Goal: Transaction & Acquisition: Purchase product/service

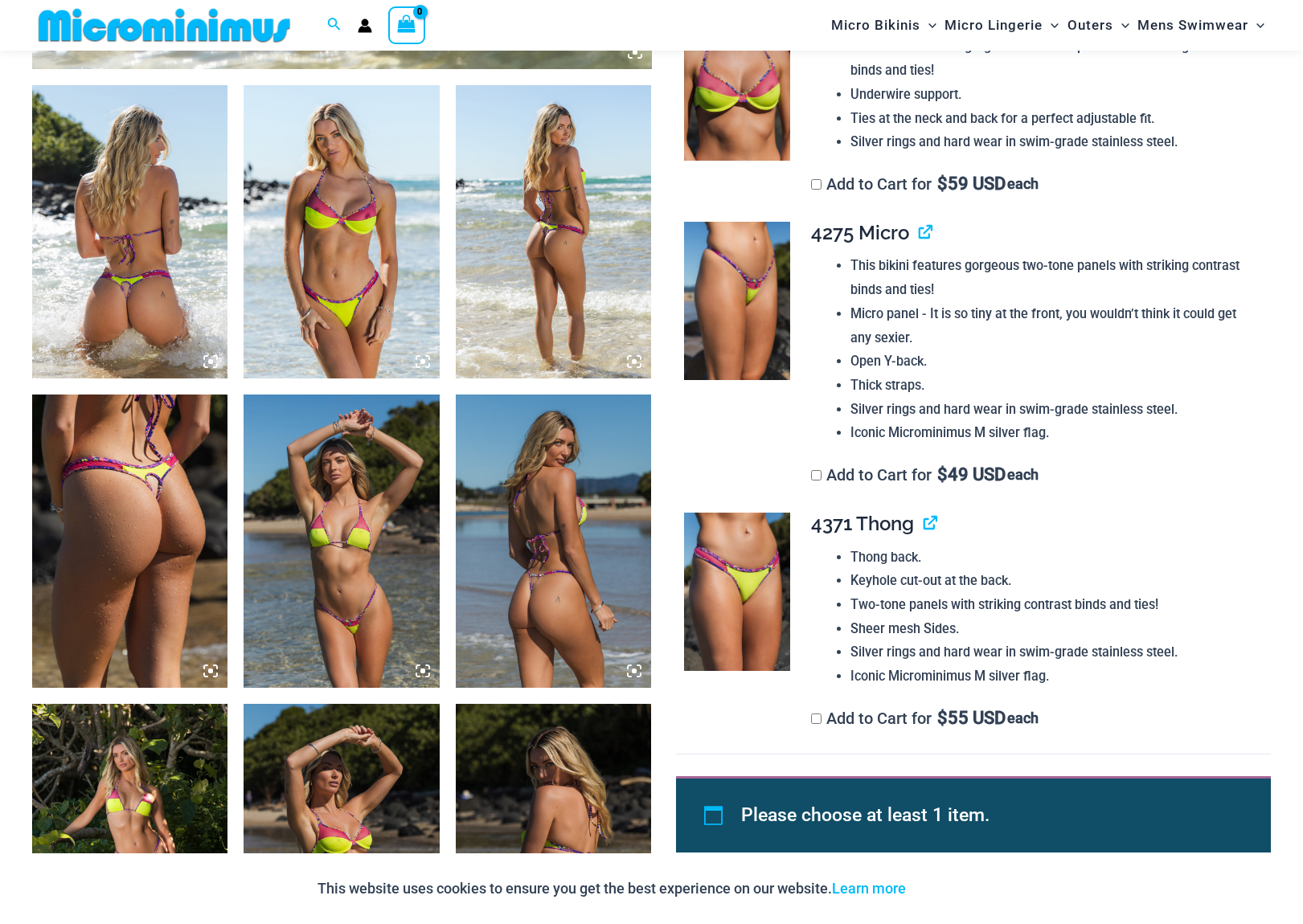
scroll to position [1030, 0]
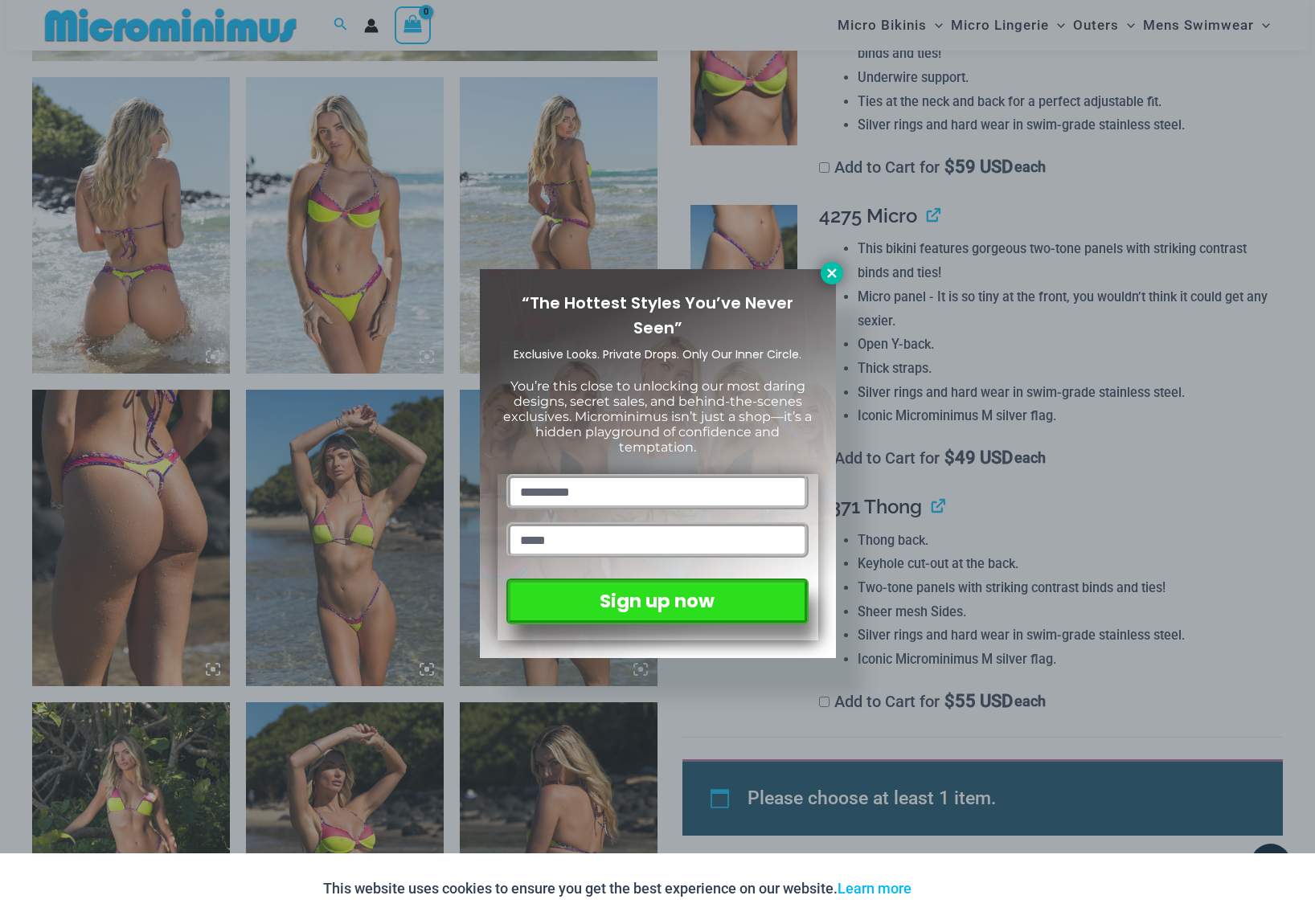
click at [833, 277] on icon at bounding box center [832, 273] width 15 height 15
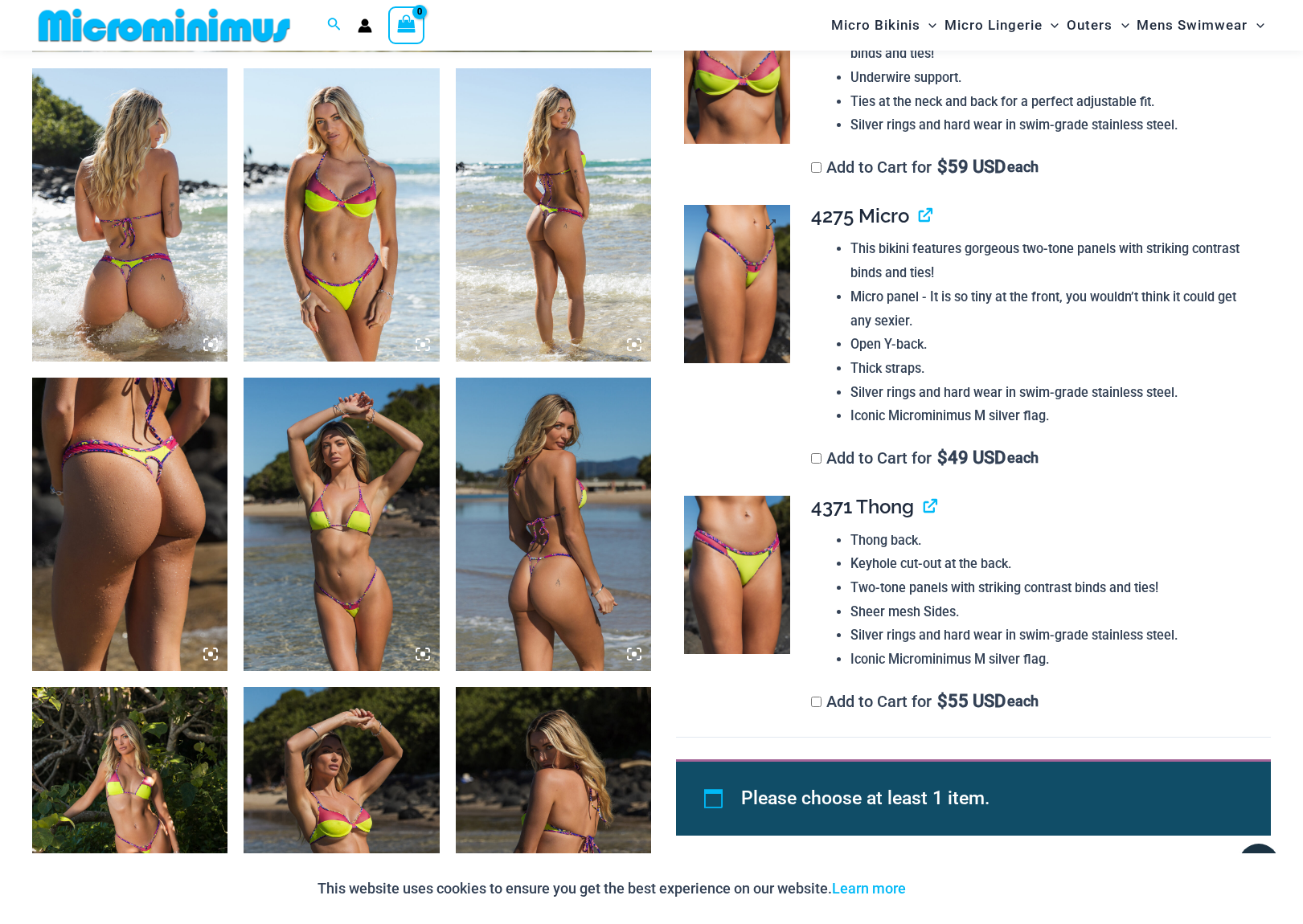
click at [731, 279] on img at bounding box center [737, 284] width 106 height 159
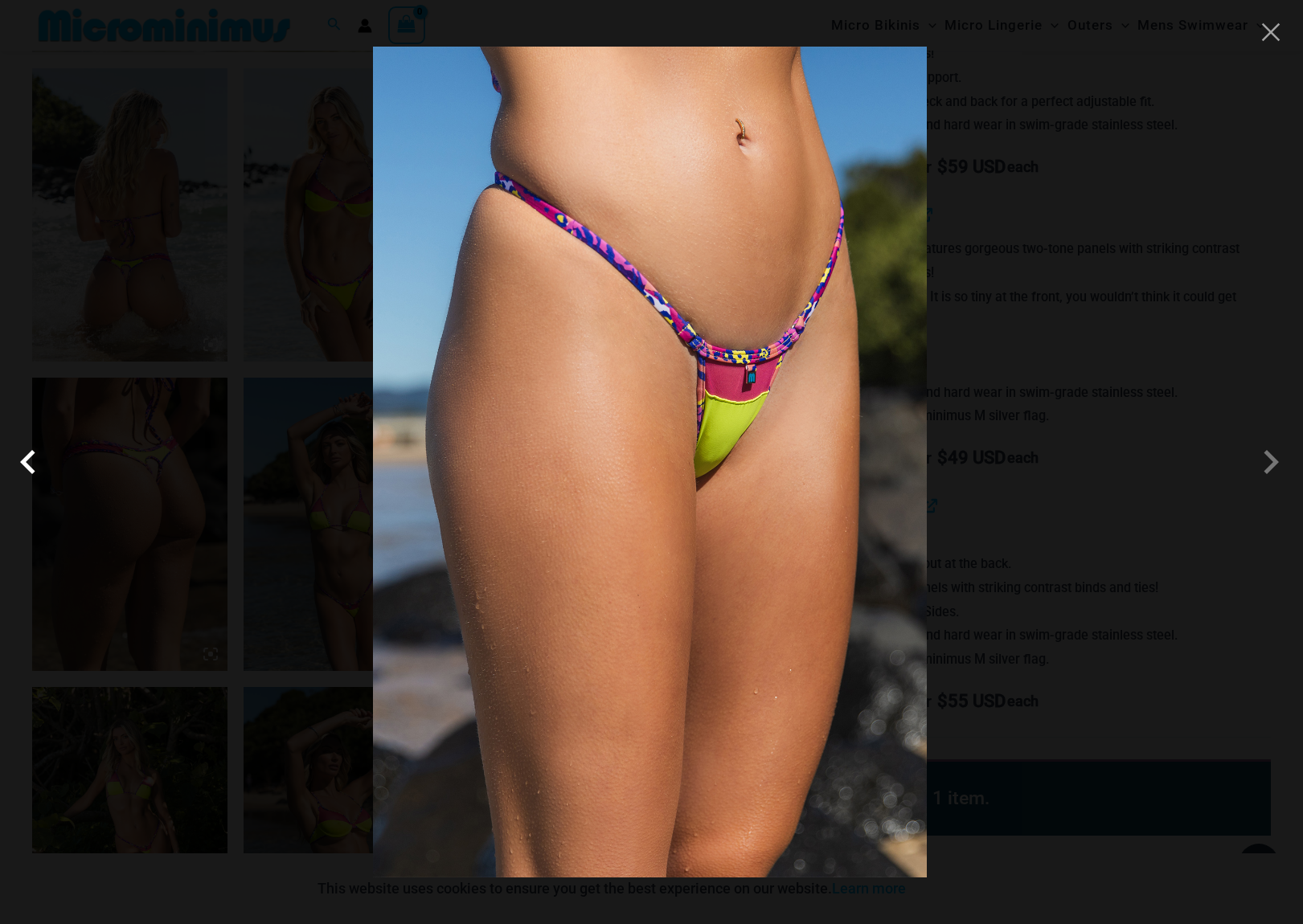
click at [27, 466] on span at bounding box center [32, 462] width 48 height 48
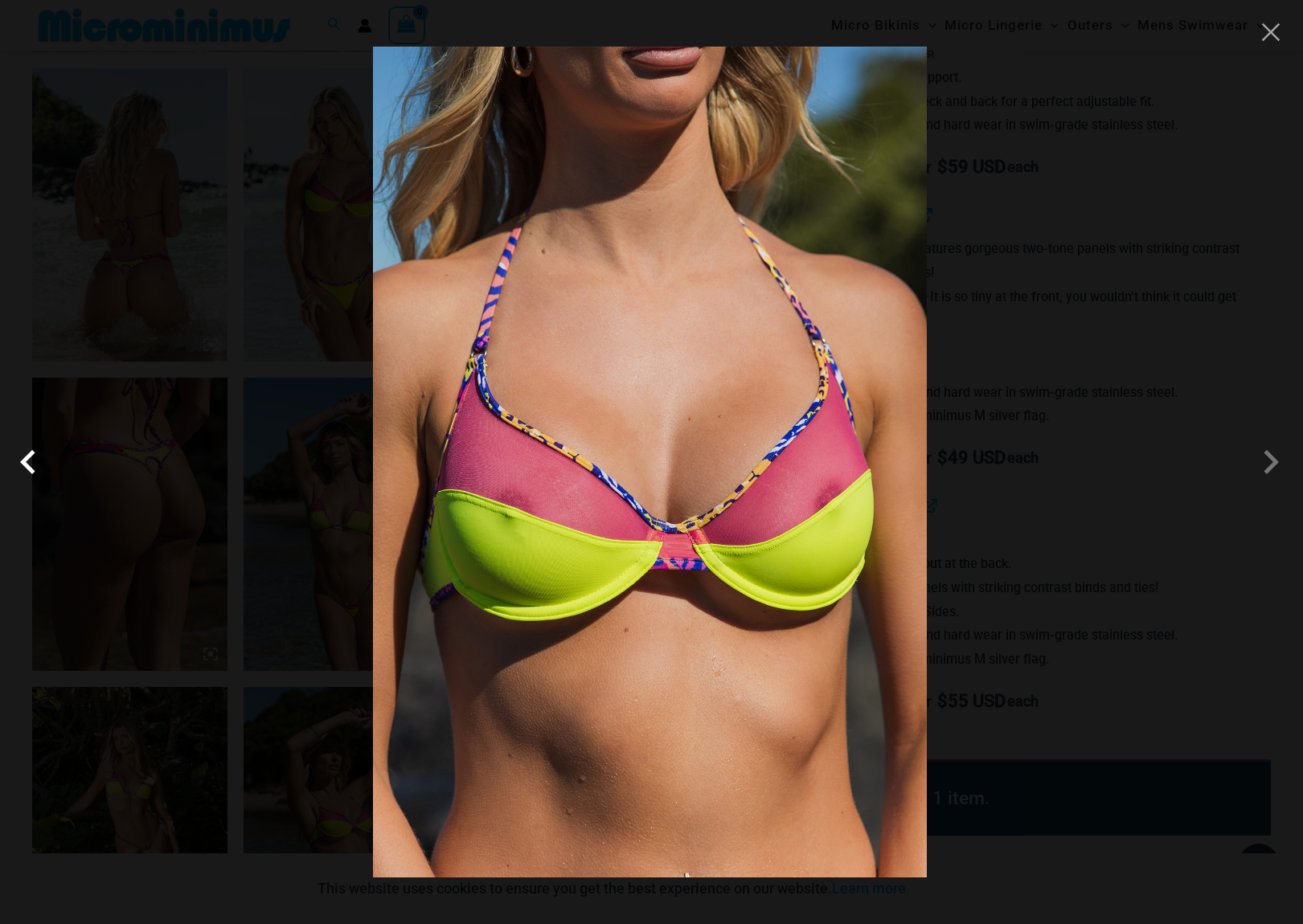
click at [25, 468] on span at bounding box center [32, 462] width 48 height 48
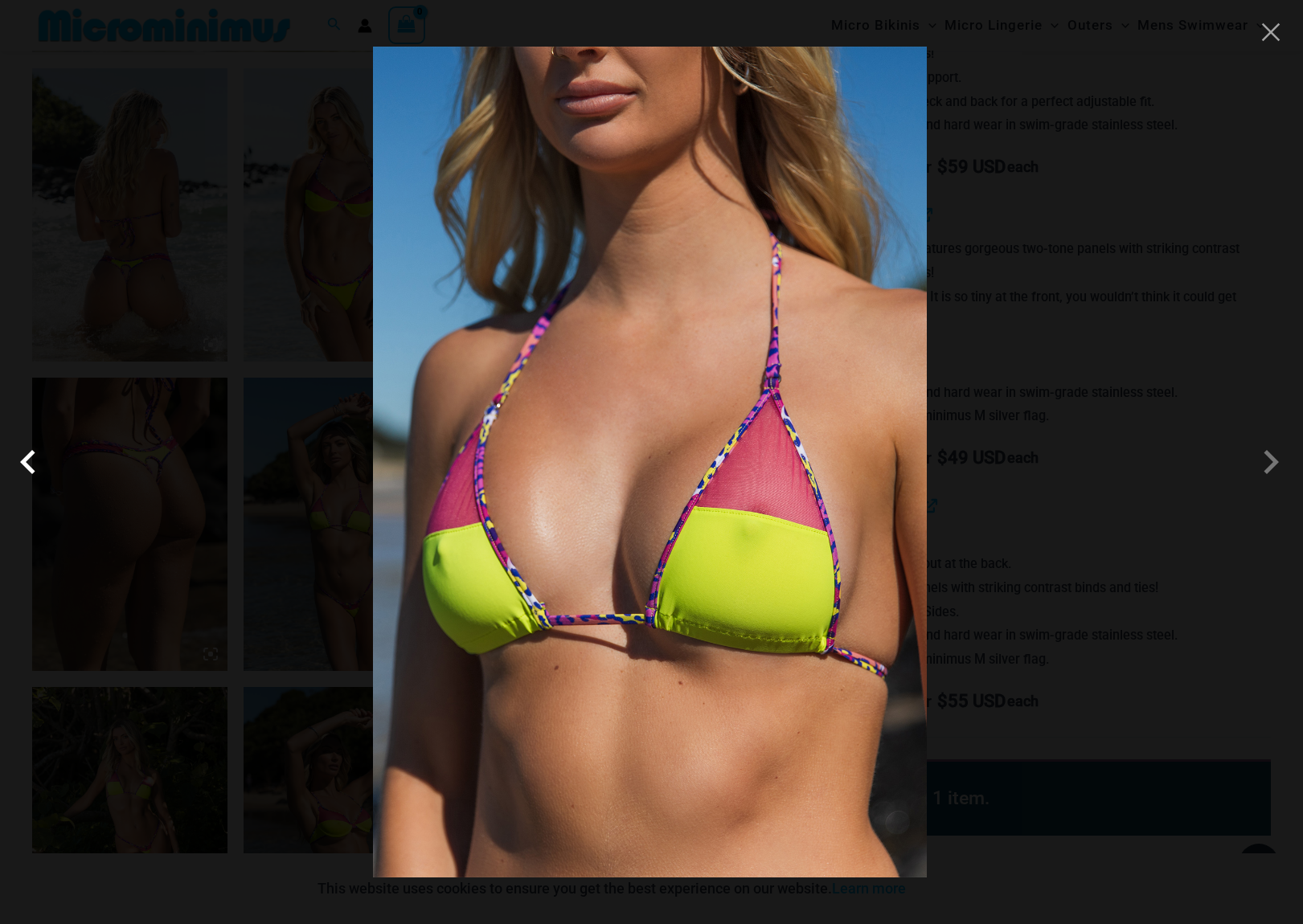
click at [25, 468] on span at bounding box center [32, 462] width 48 height 48
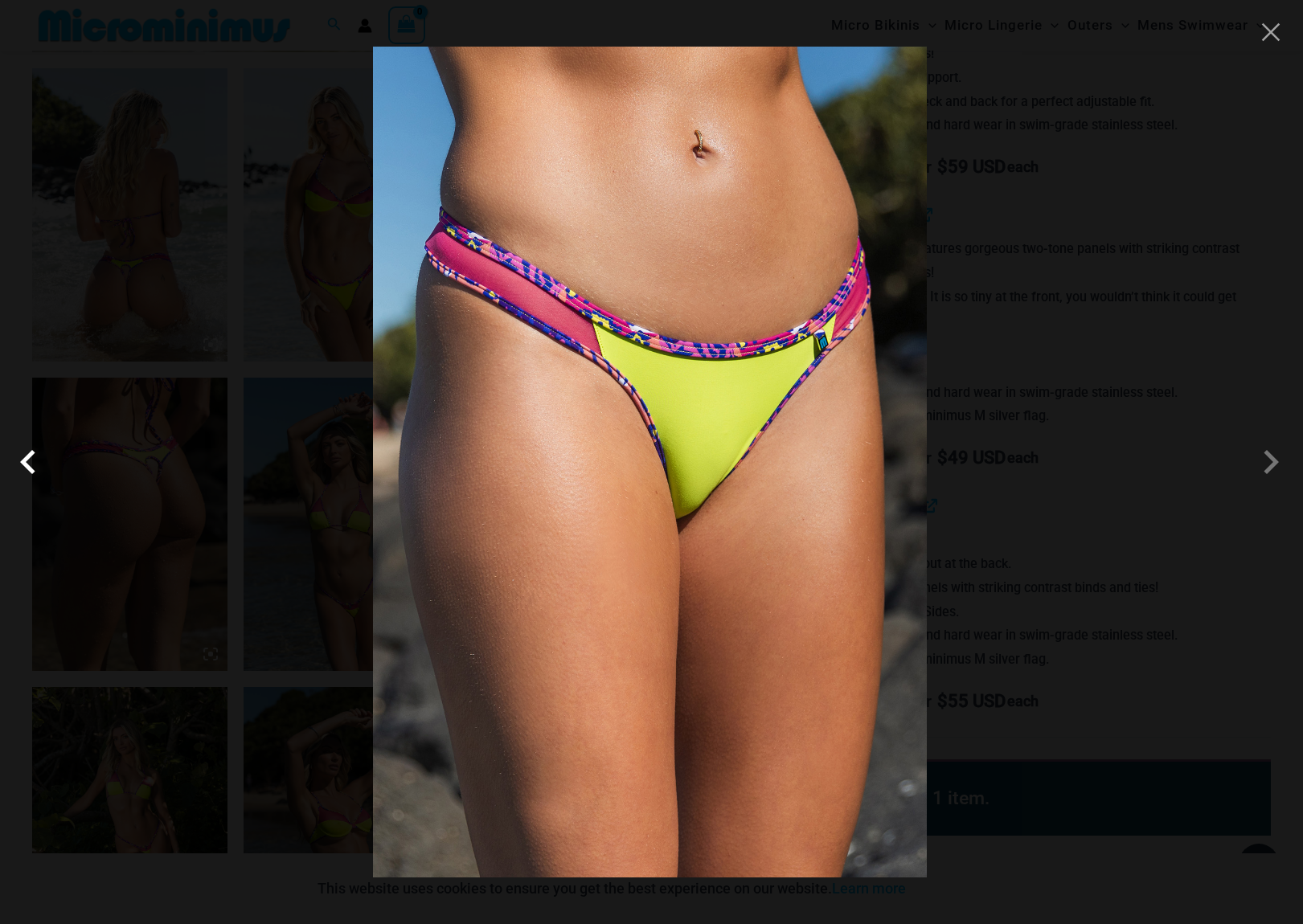
click at [25, 468] on span at bounding box center [32, 462] width 48 height 48
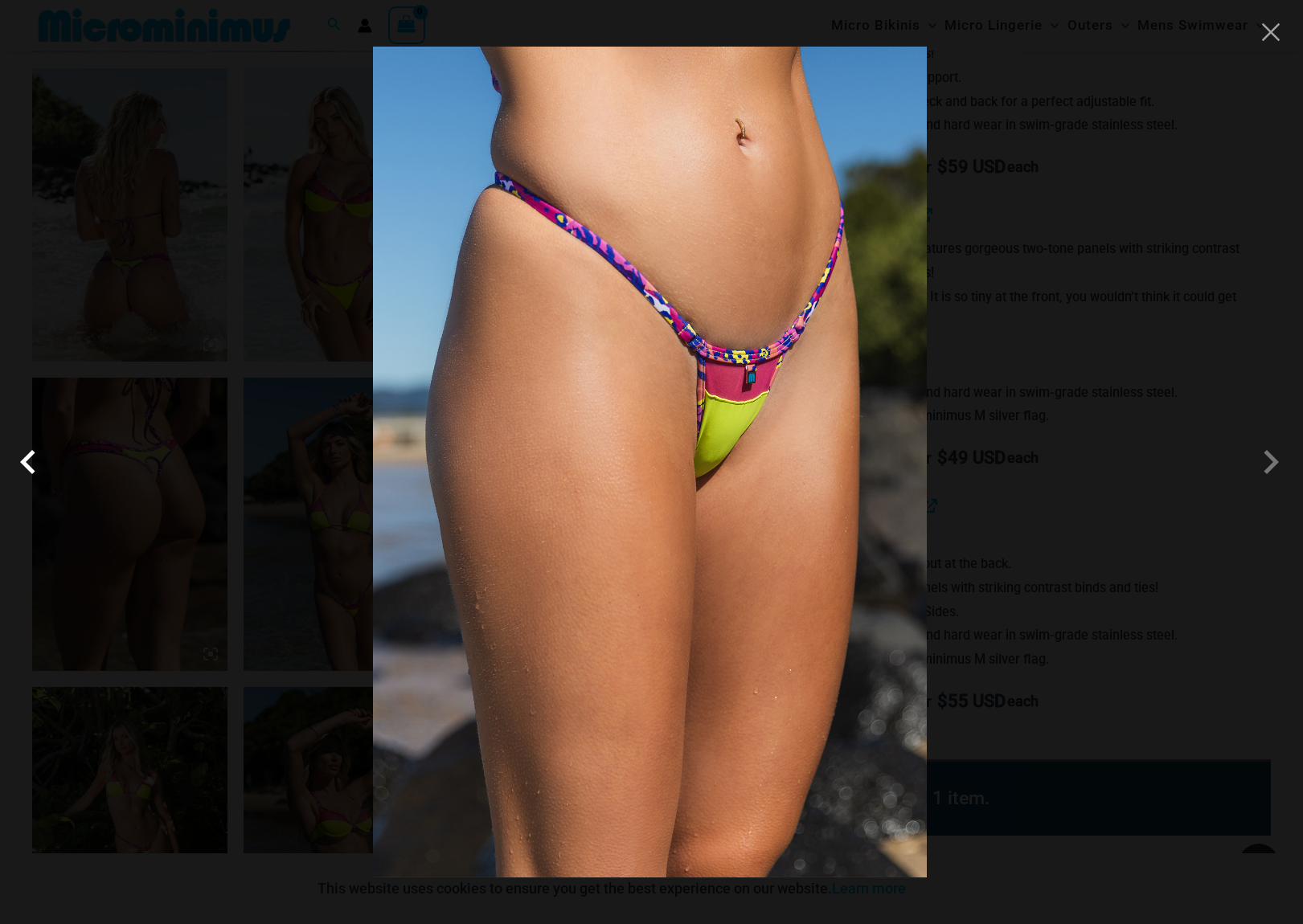
click at [25, 468] on span at bounding box center [32, 462] width 48 height 48
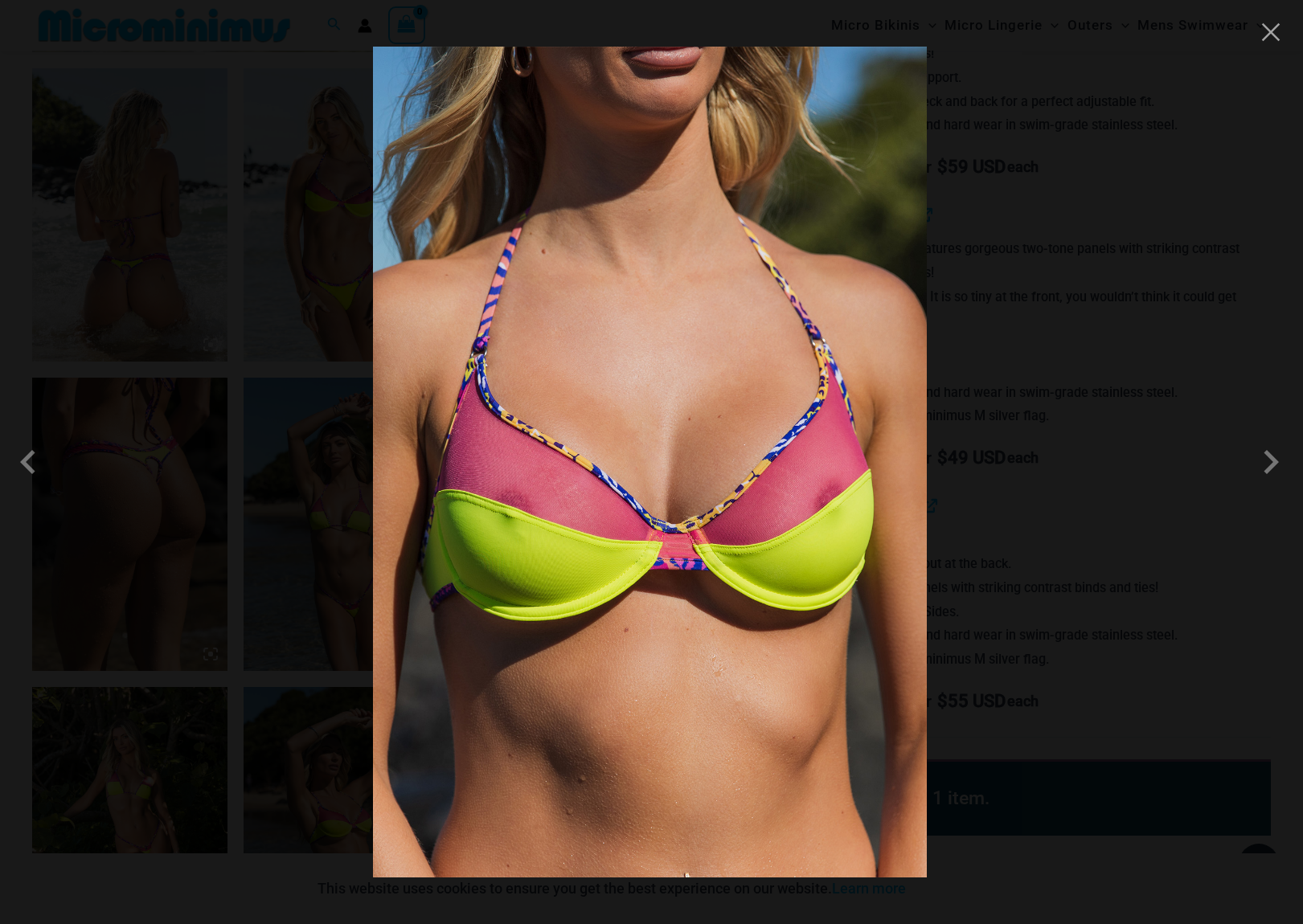
click at [1280, 45] on div at bounding box center [652, 462] width 1303 height 924
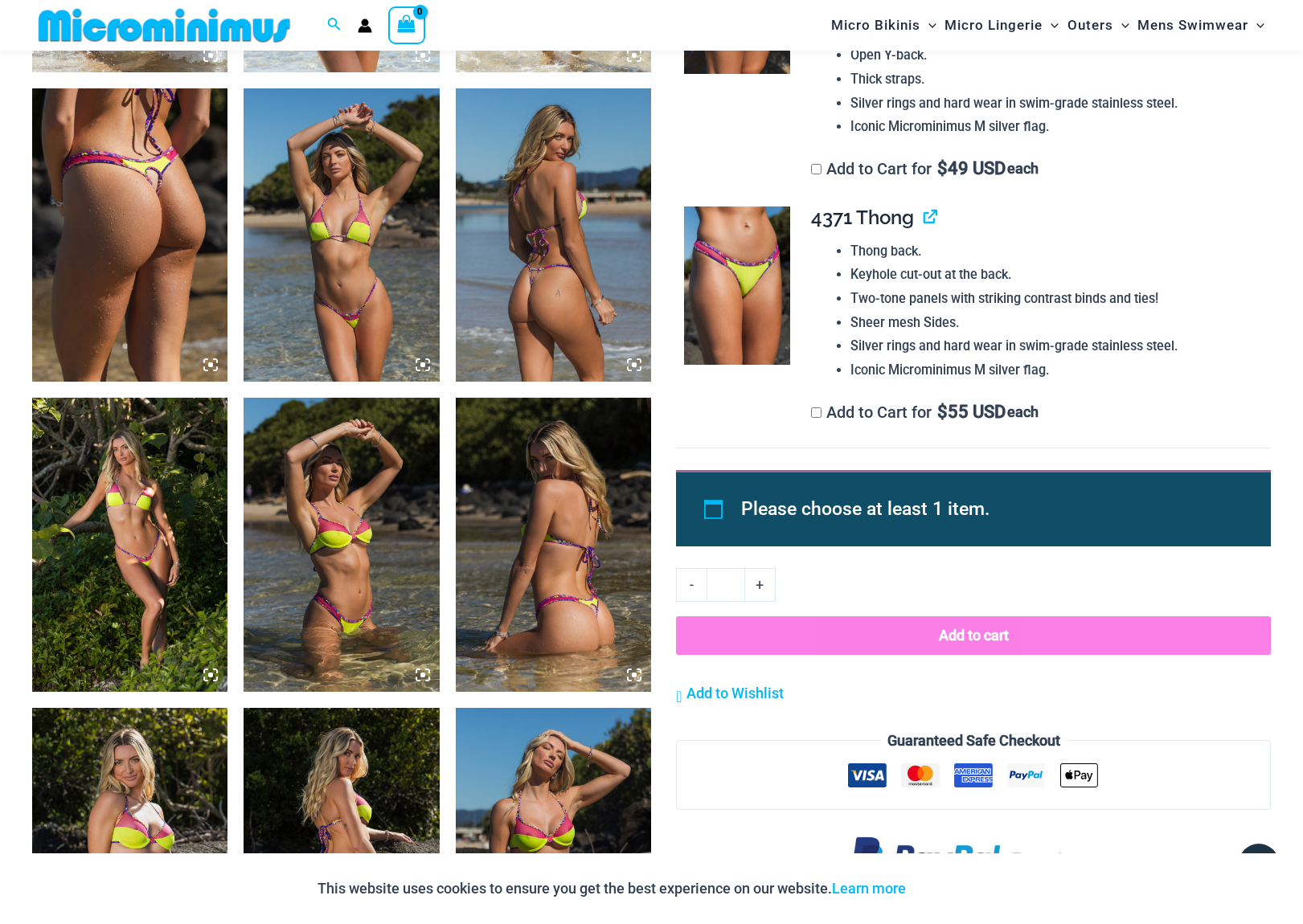
scroll to position [1350, 0]
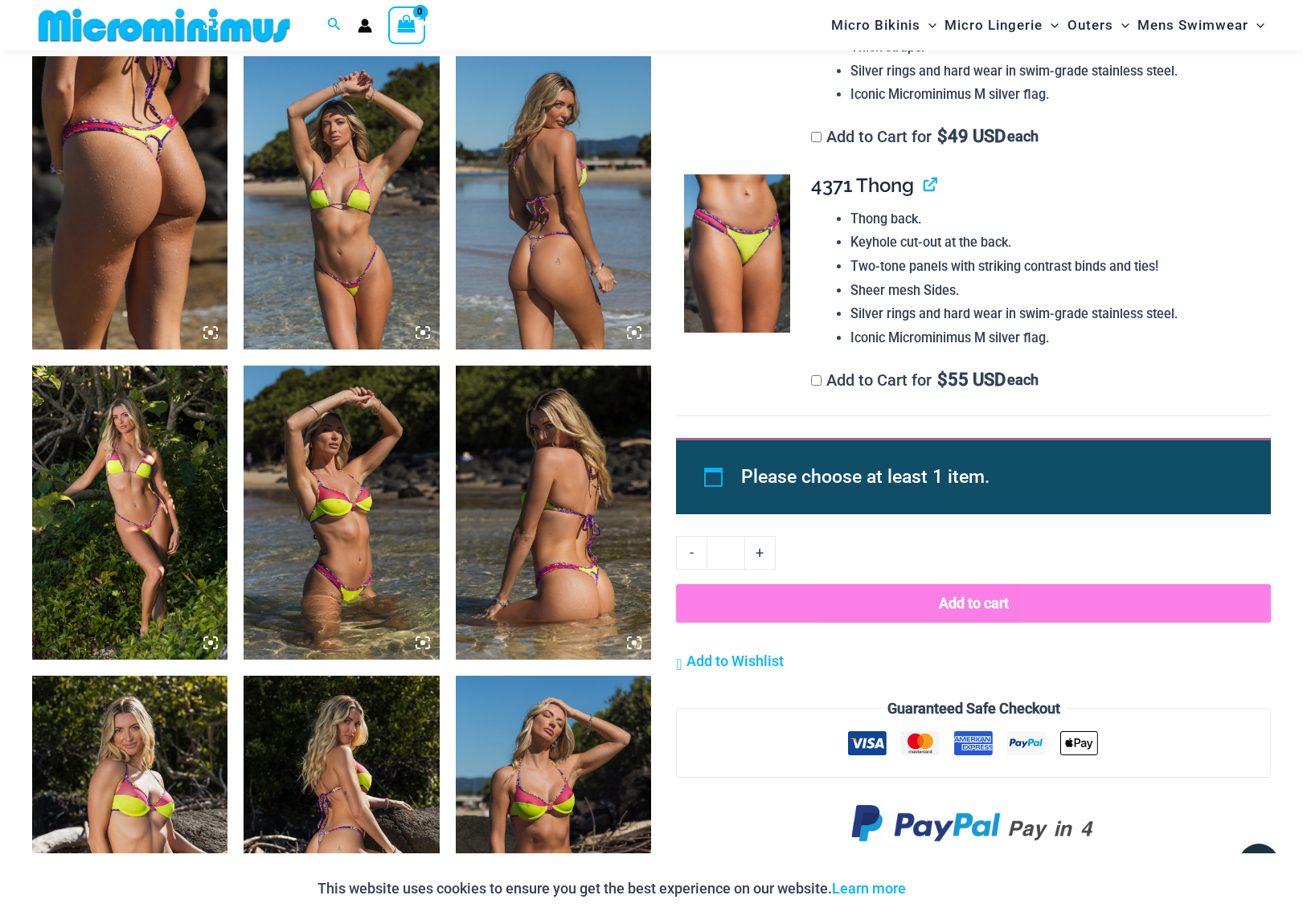
click at [515, 240] on img at bounding box center [554, 203] width 196 height 293
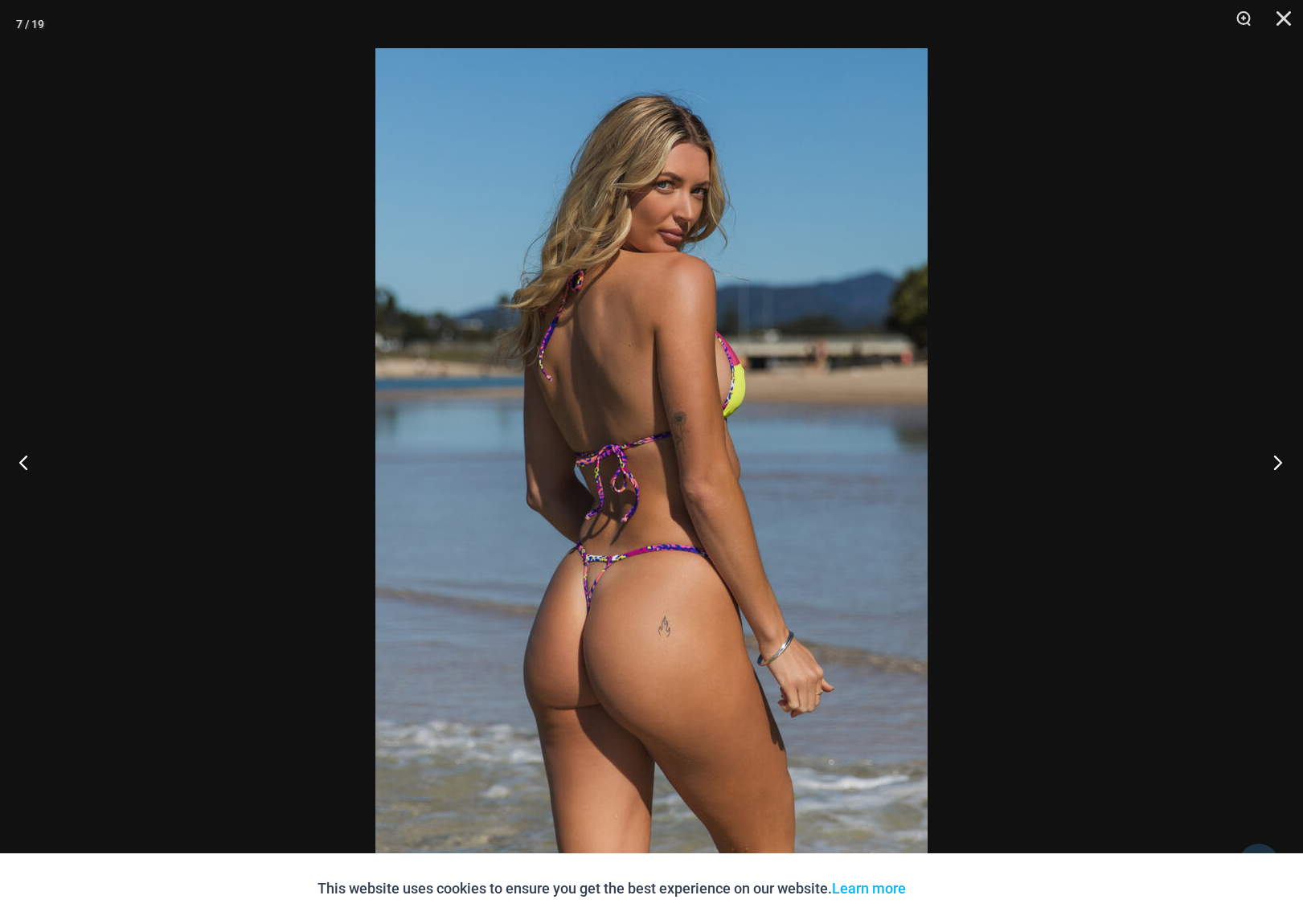
click at [1273, 461] on button "Next" at bounding box center [1273, 462] width 60 height 81
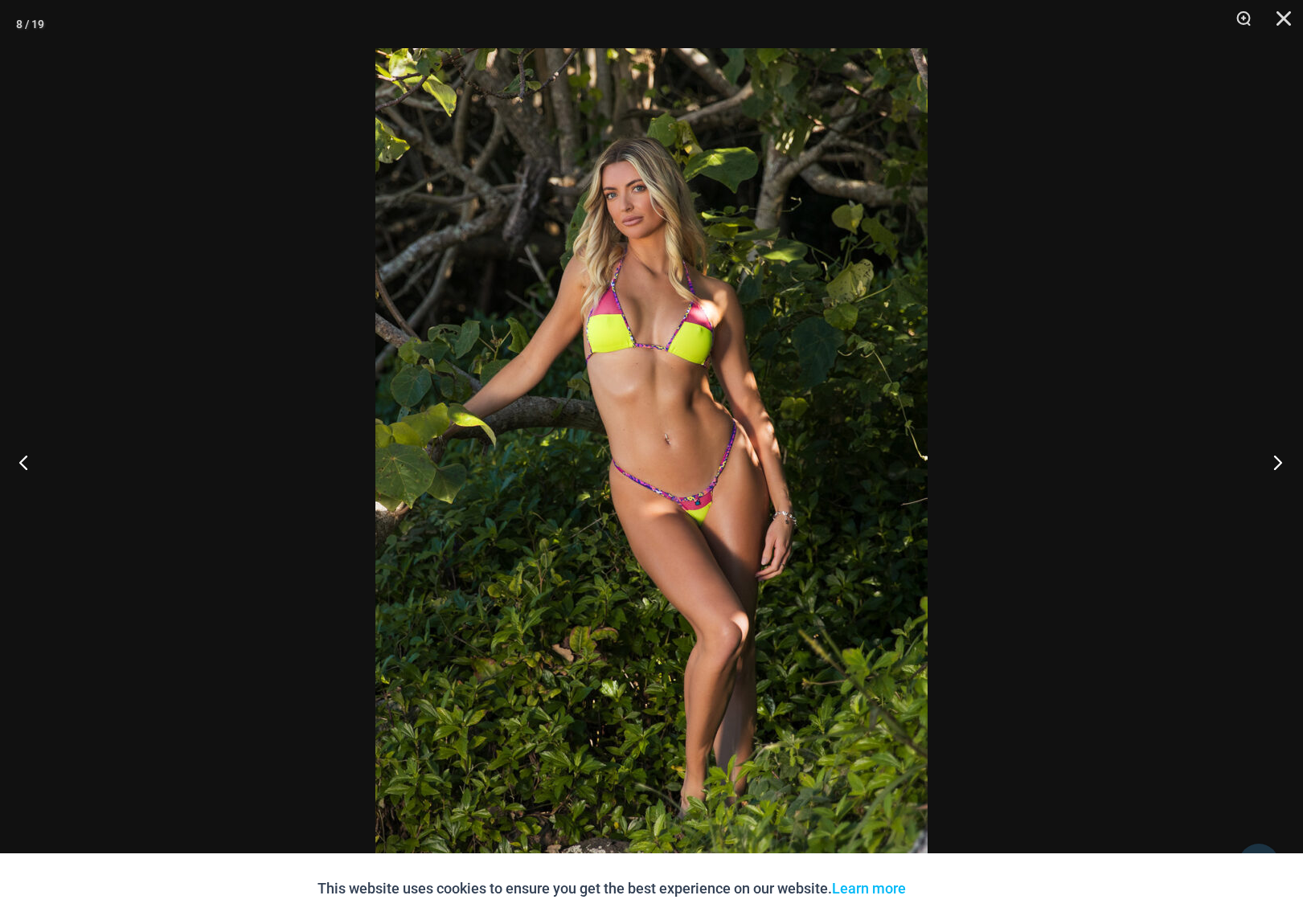
click at [1273, 461] on button "Next" at bounding box center [1273, 462] width 60 height 81
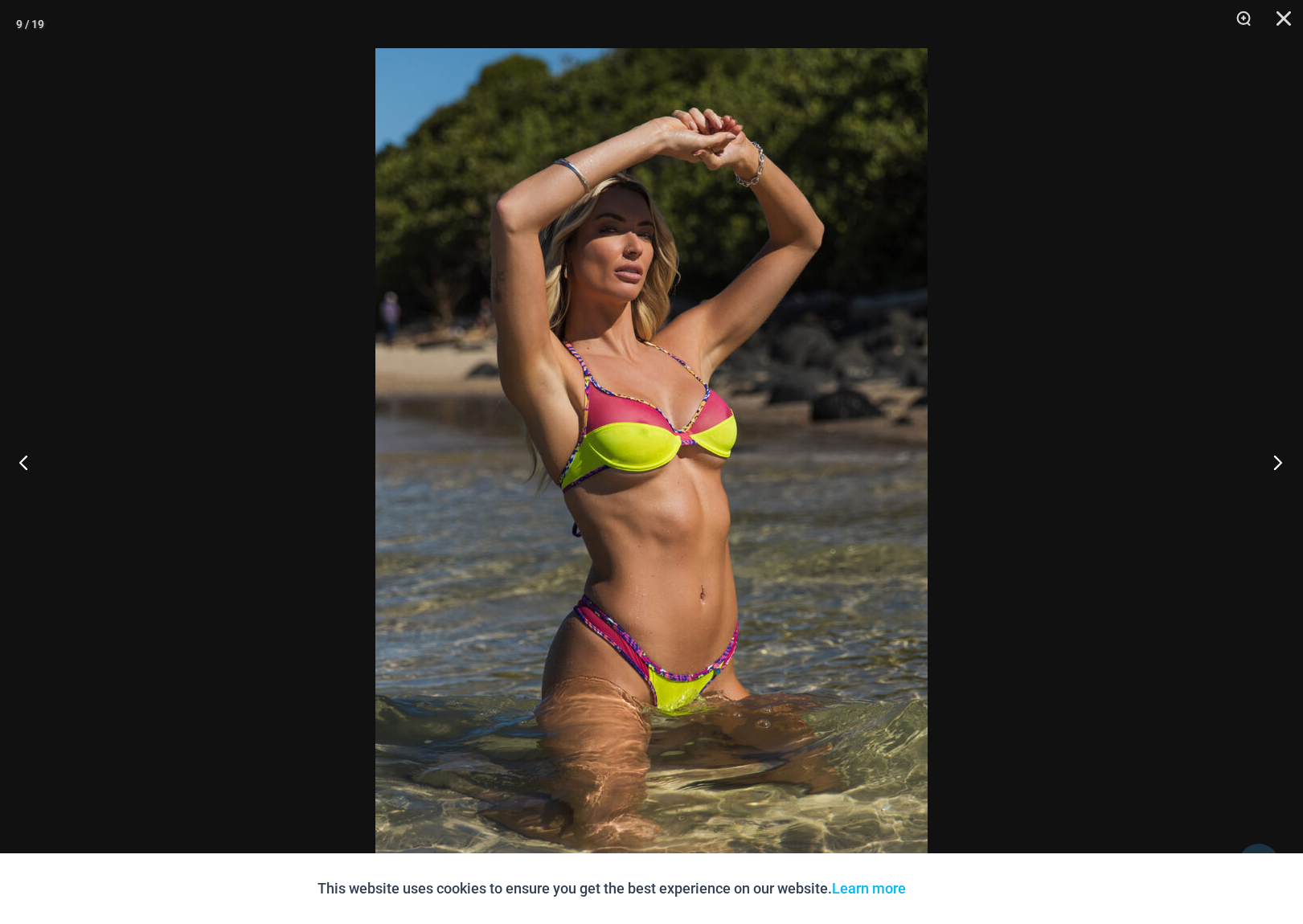
click at [1273, 461] on button "Next" at bounding box center [1273, 462] width 60 height 81
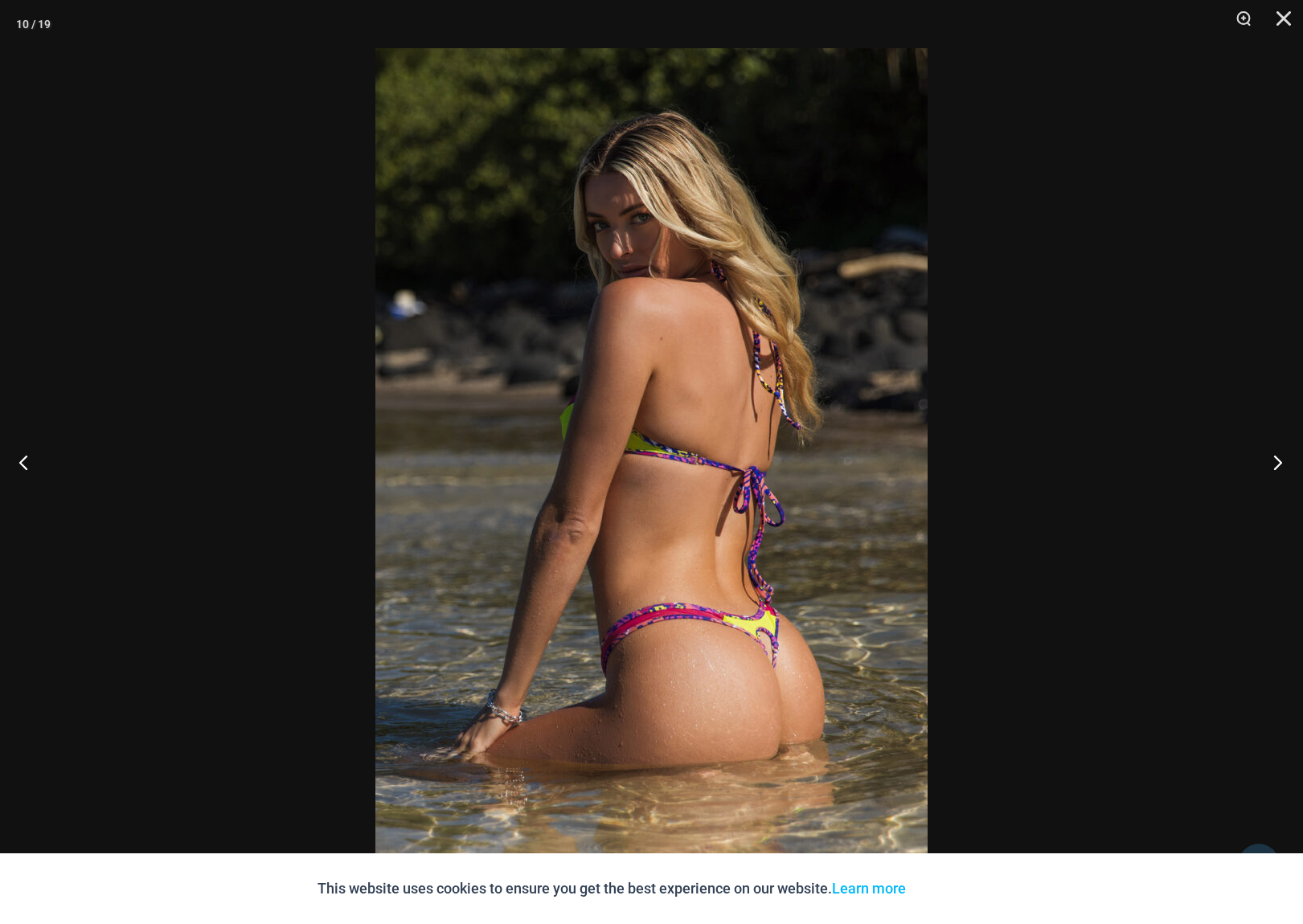
click at [1273, 461] on button "Next" at bounding box center [1273, 462] width 60 height 81
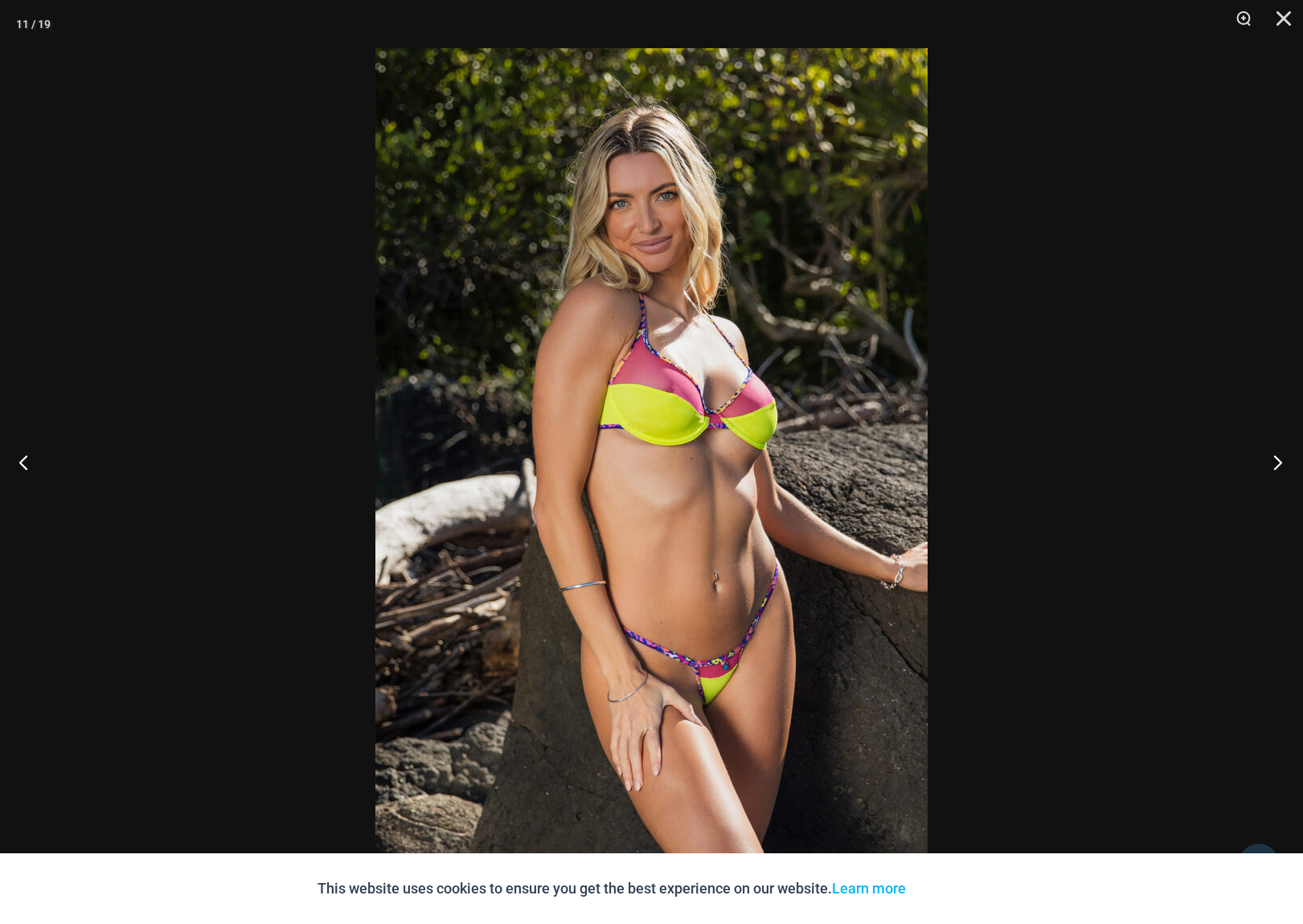
click at [1273, 461] on button "Next" at bounding box center [1273, 462] width 60 height 81
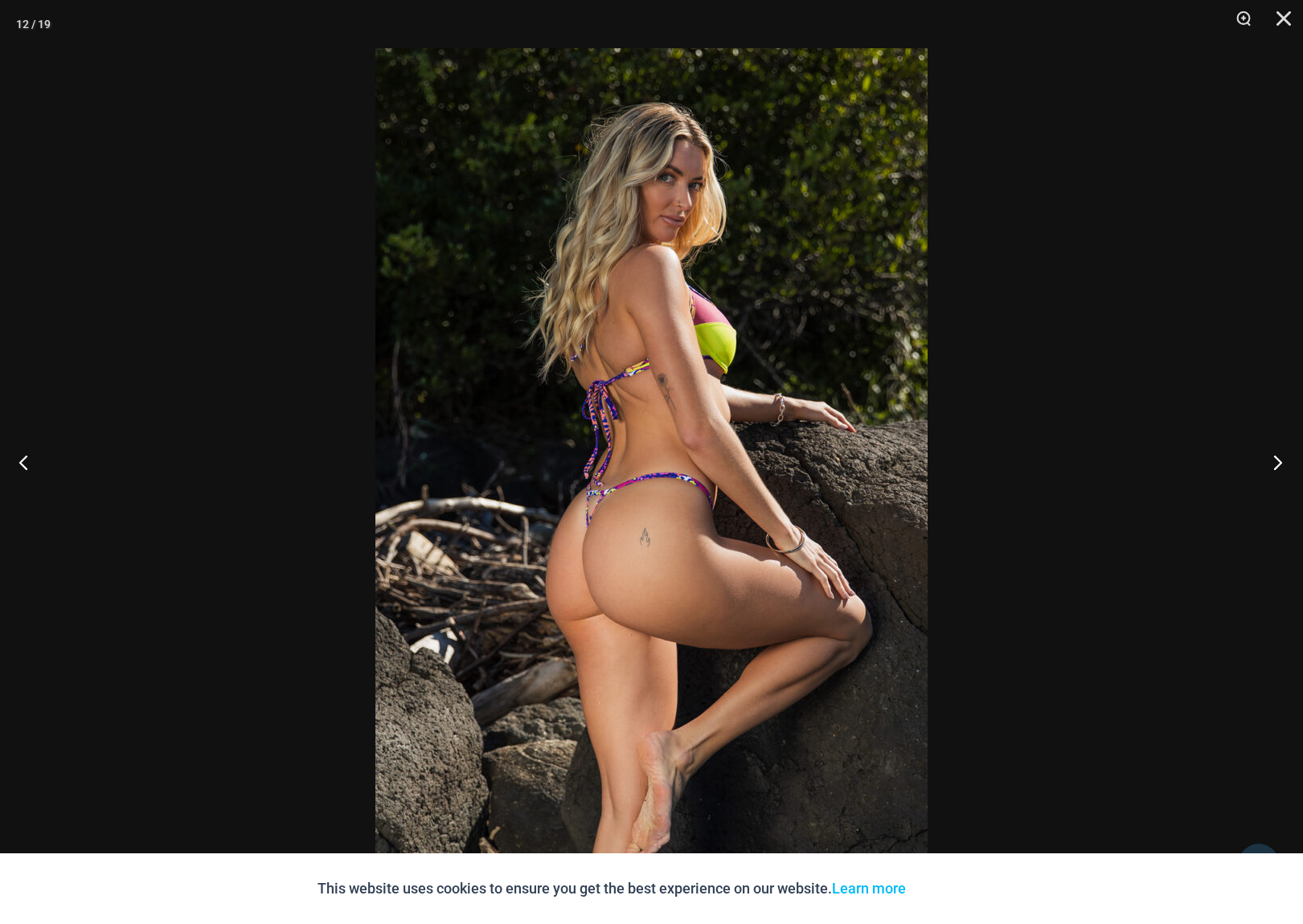
click at [1273, 461] on button "Next" at bounding box center [1273, 462] width 60 height 81
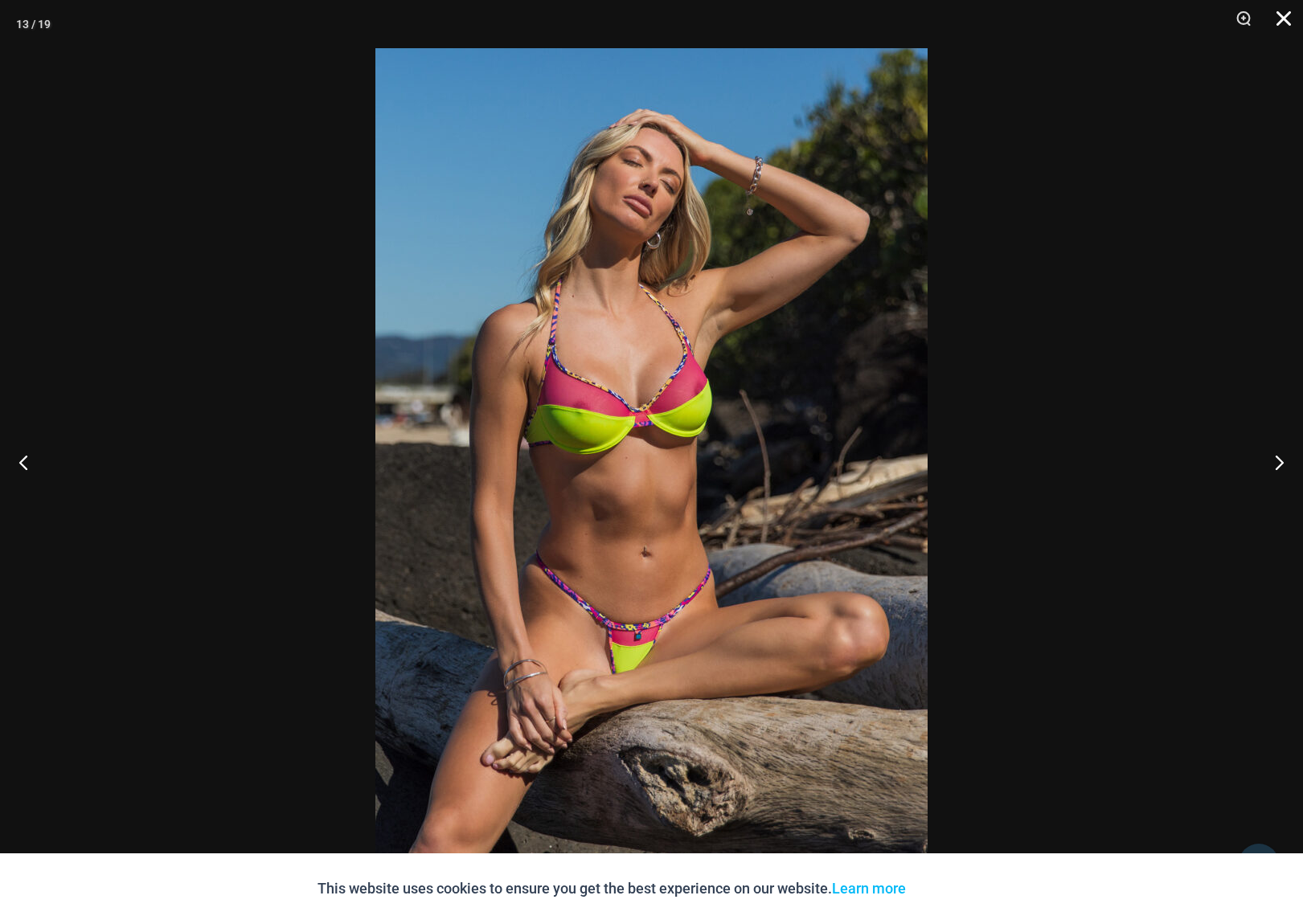
click at [1288, 25] on button "Close" at bounding box center [1277, 24] width 40 height 48
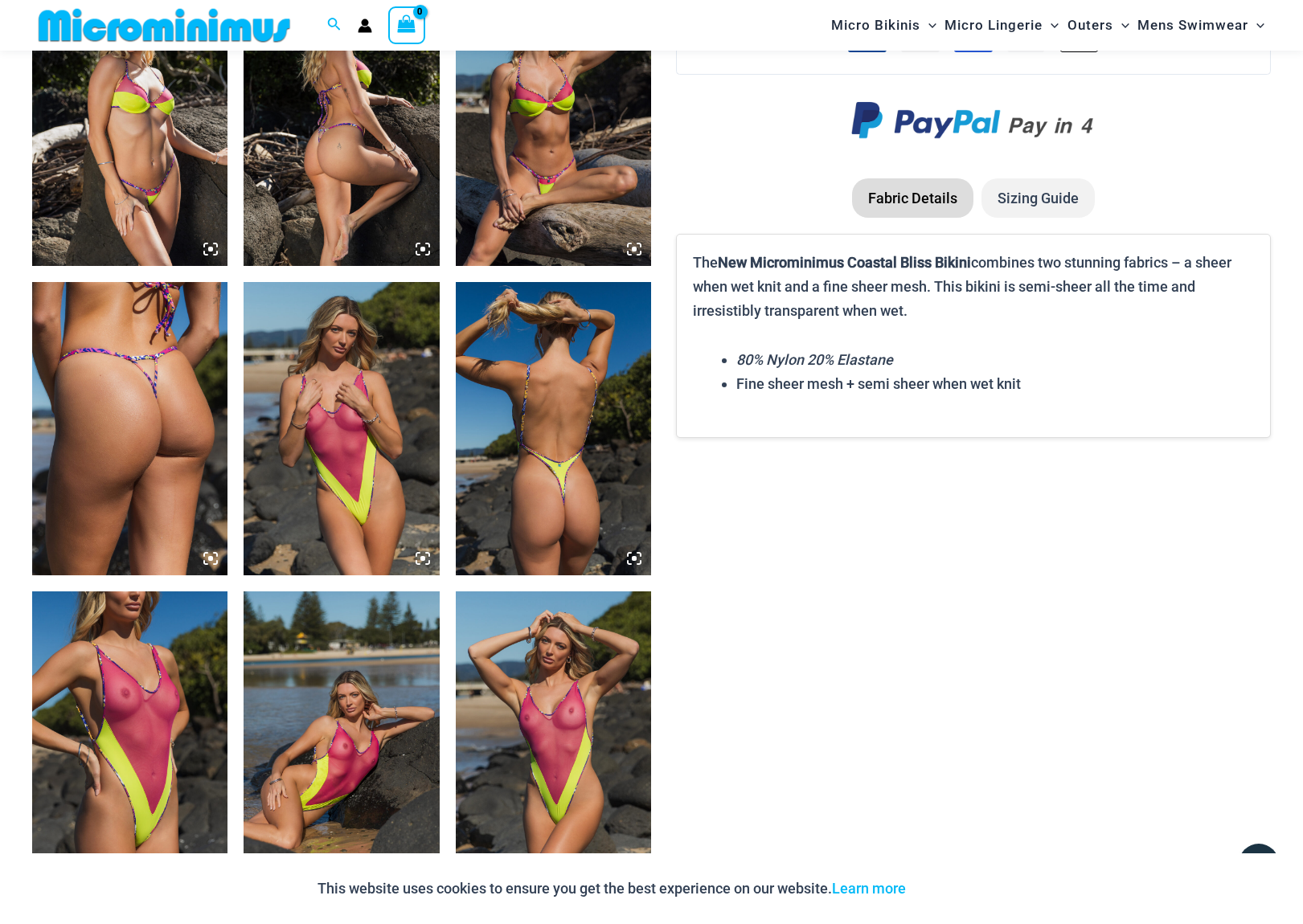
scroll to position [2074, 0]
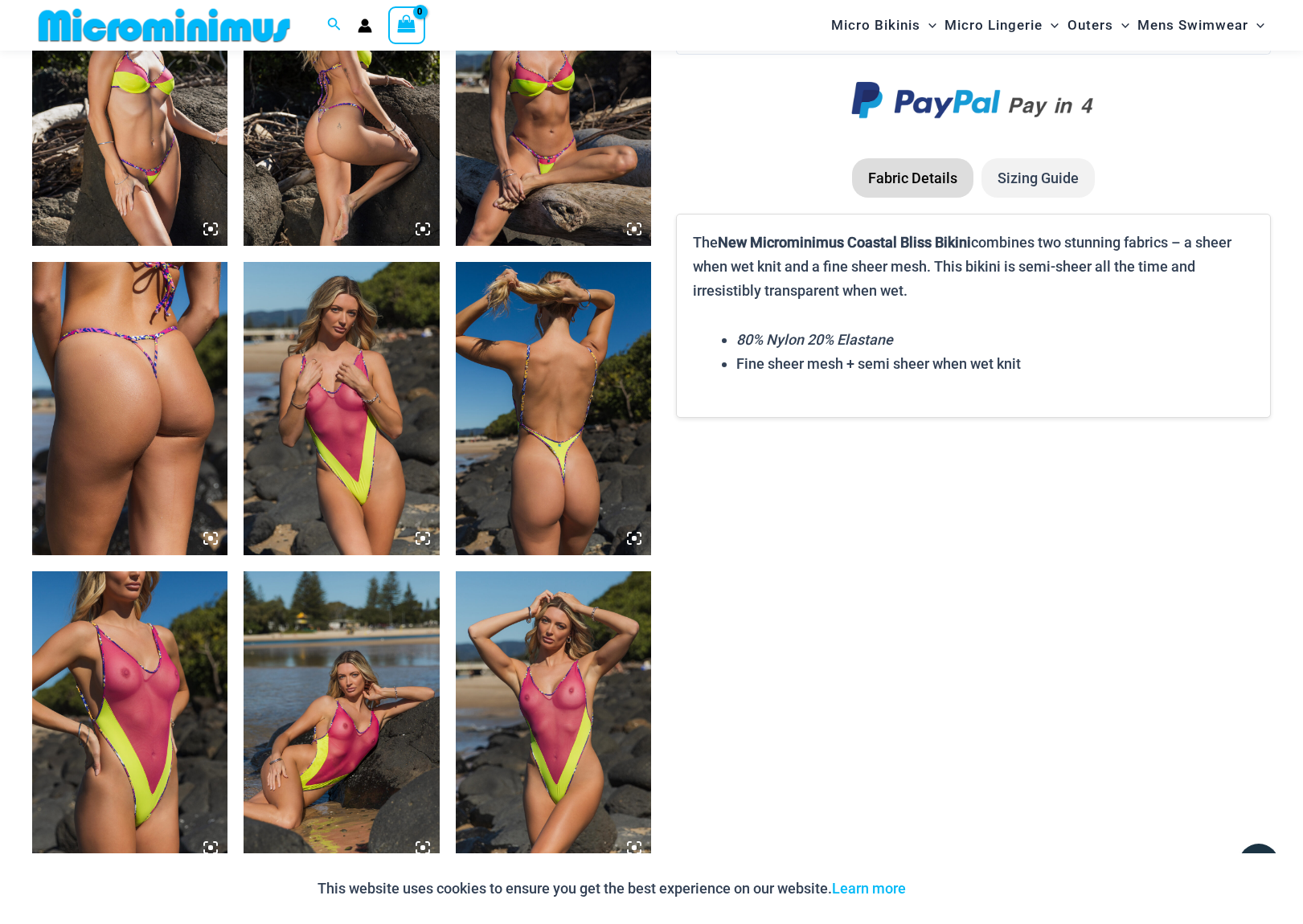
click at [124, 412] on img at bounding box center [130, 408] width 196 height 293
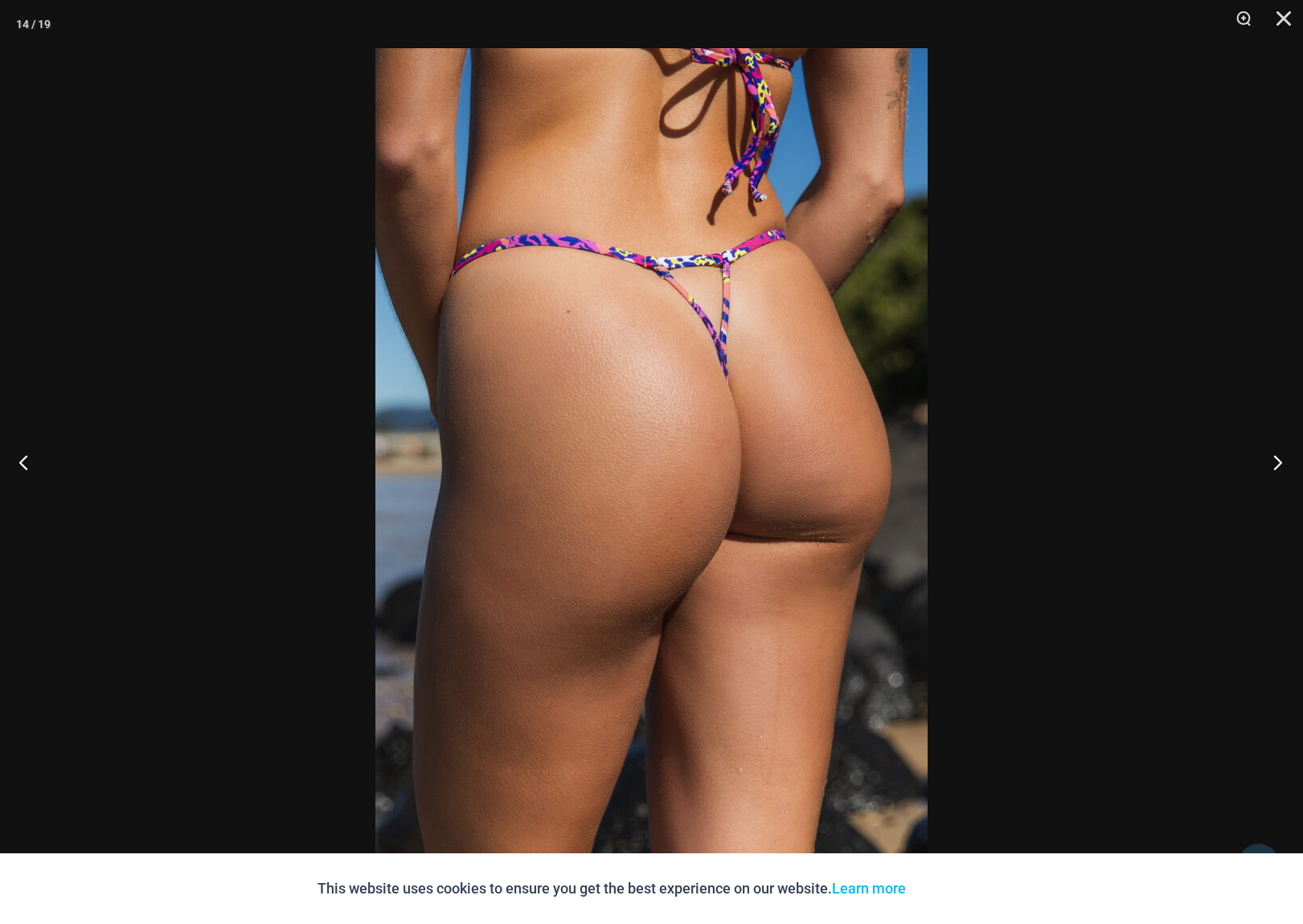
click at [1275, 472] on button "Next" at bounding box center [1273, 462] width 60 height 81
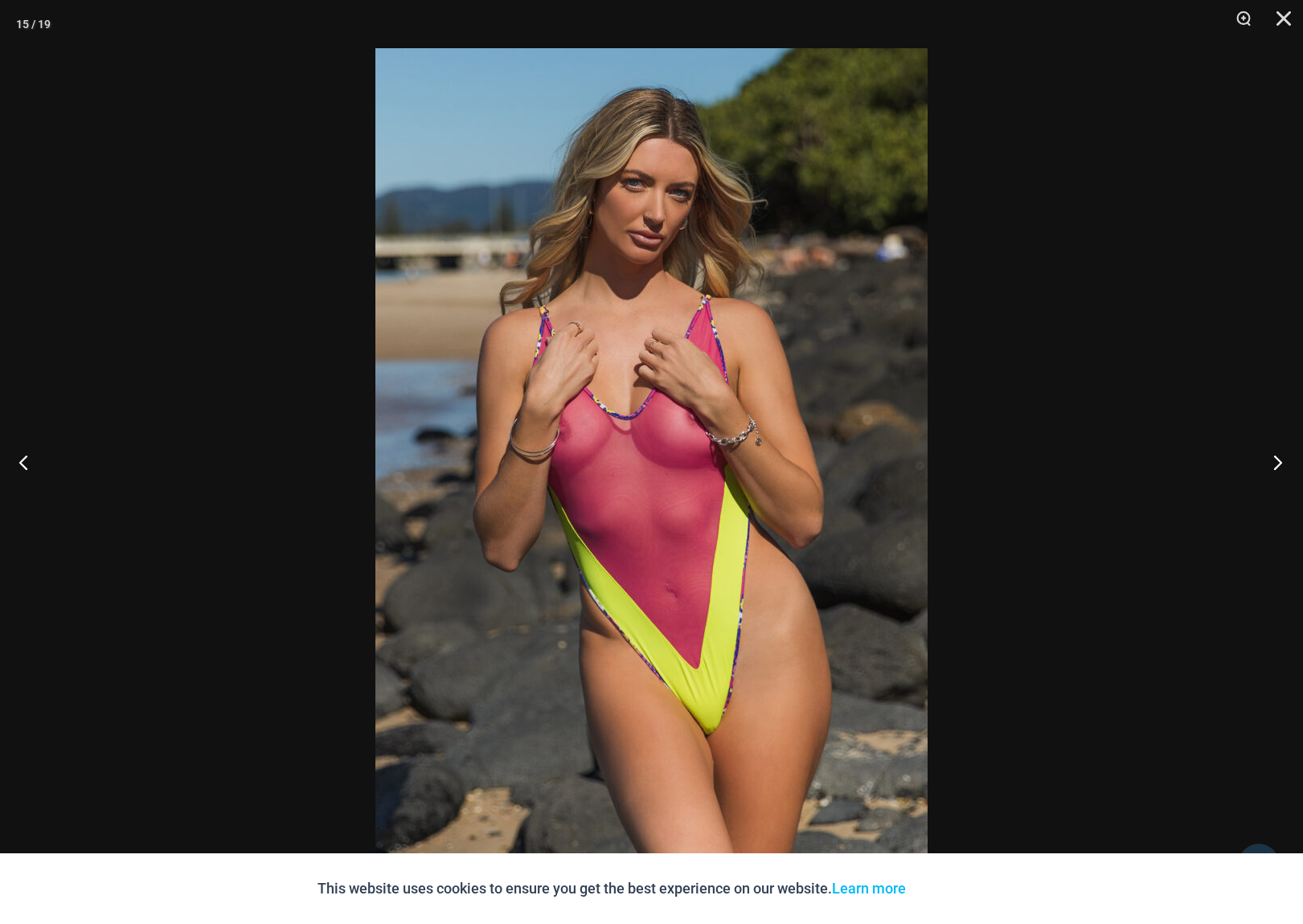
click at [1275, 472] on button "Next" at bounding box center [1273, 462] width 60 height 81
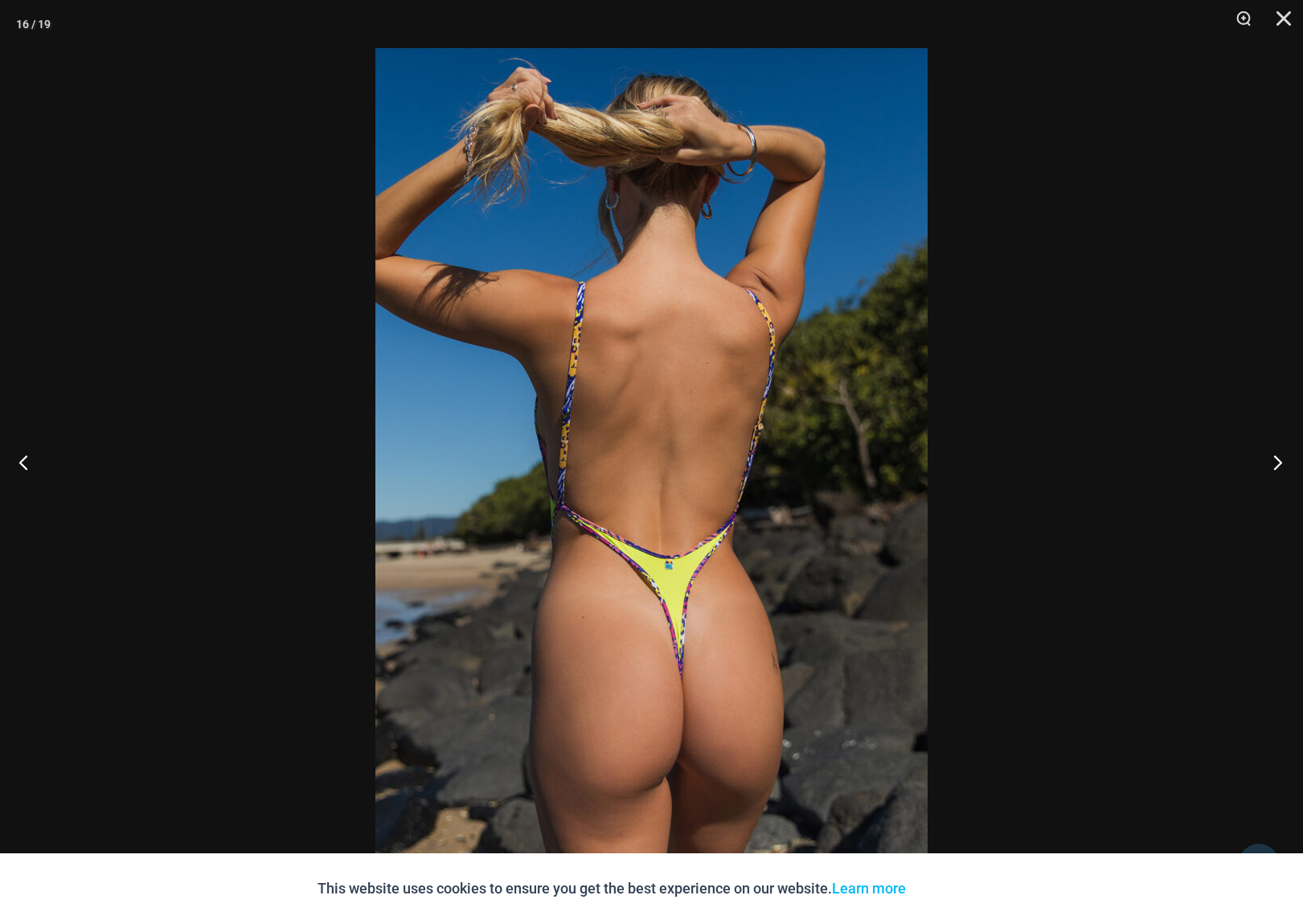
click at [1275, 472] on button "Next" at bounding box center [1273, 462] width 60 height 81
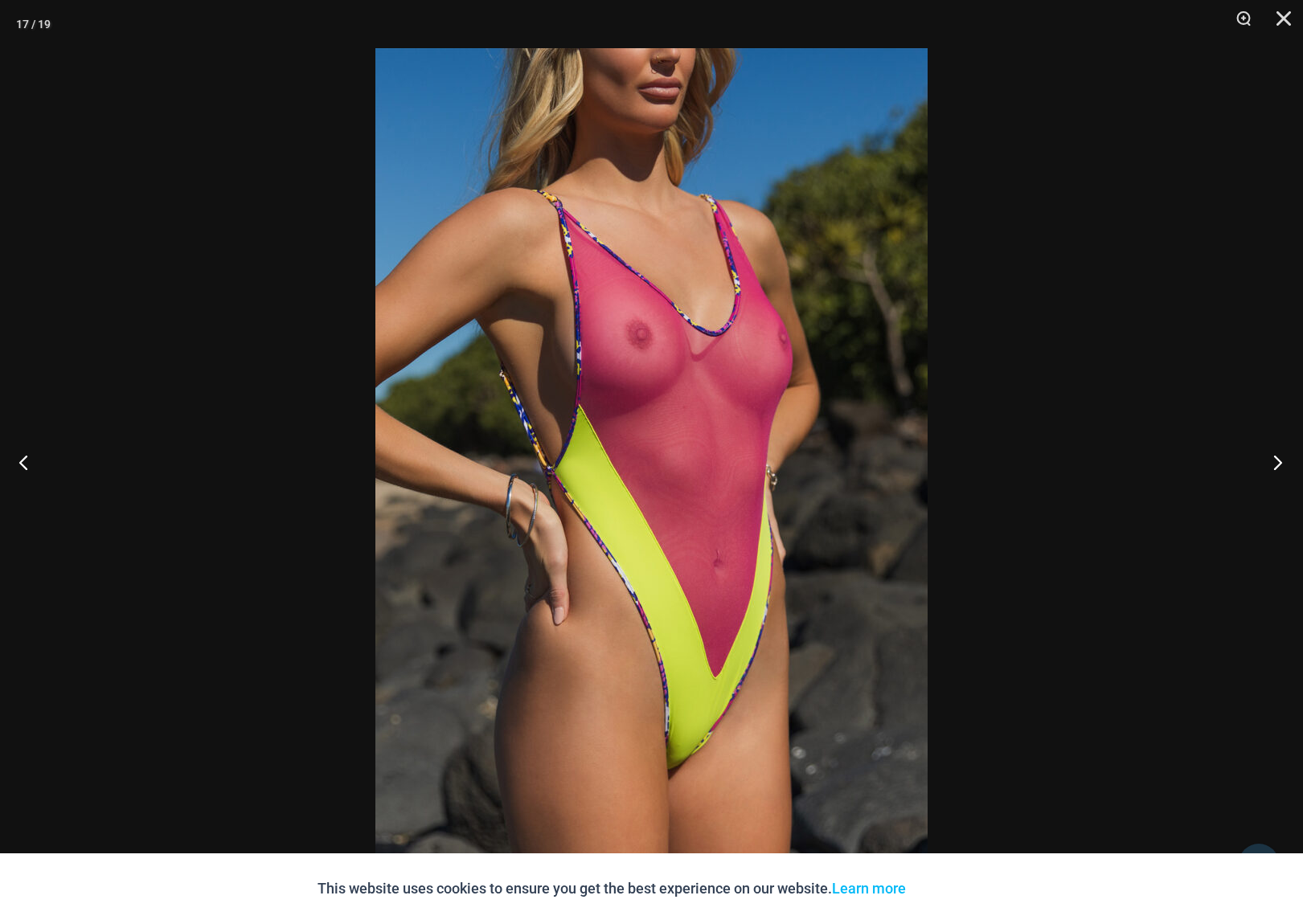
click at [1275, 472] on button "Next" at bounding box center [1273, 462] width 60 height 81
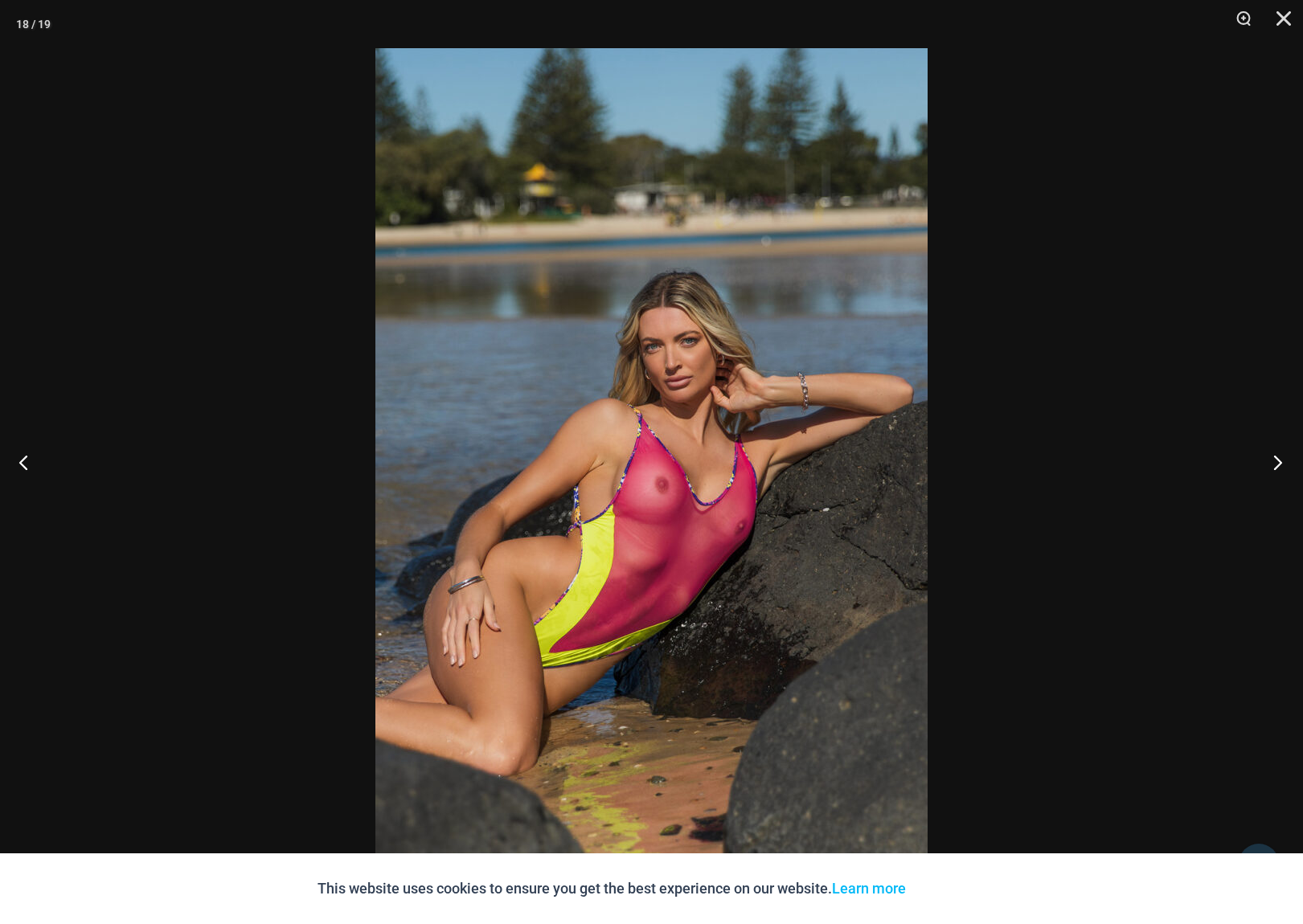
click at [1275, 472] on button "Next" at bounding box center [1273, 462] width 60 height 81
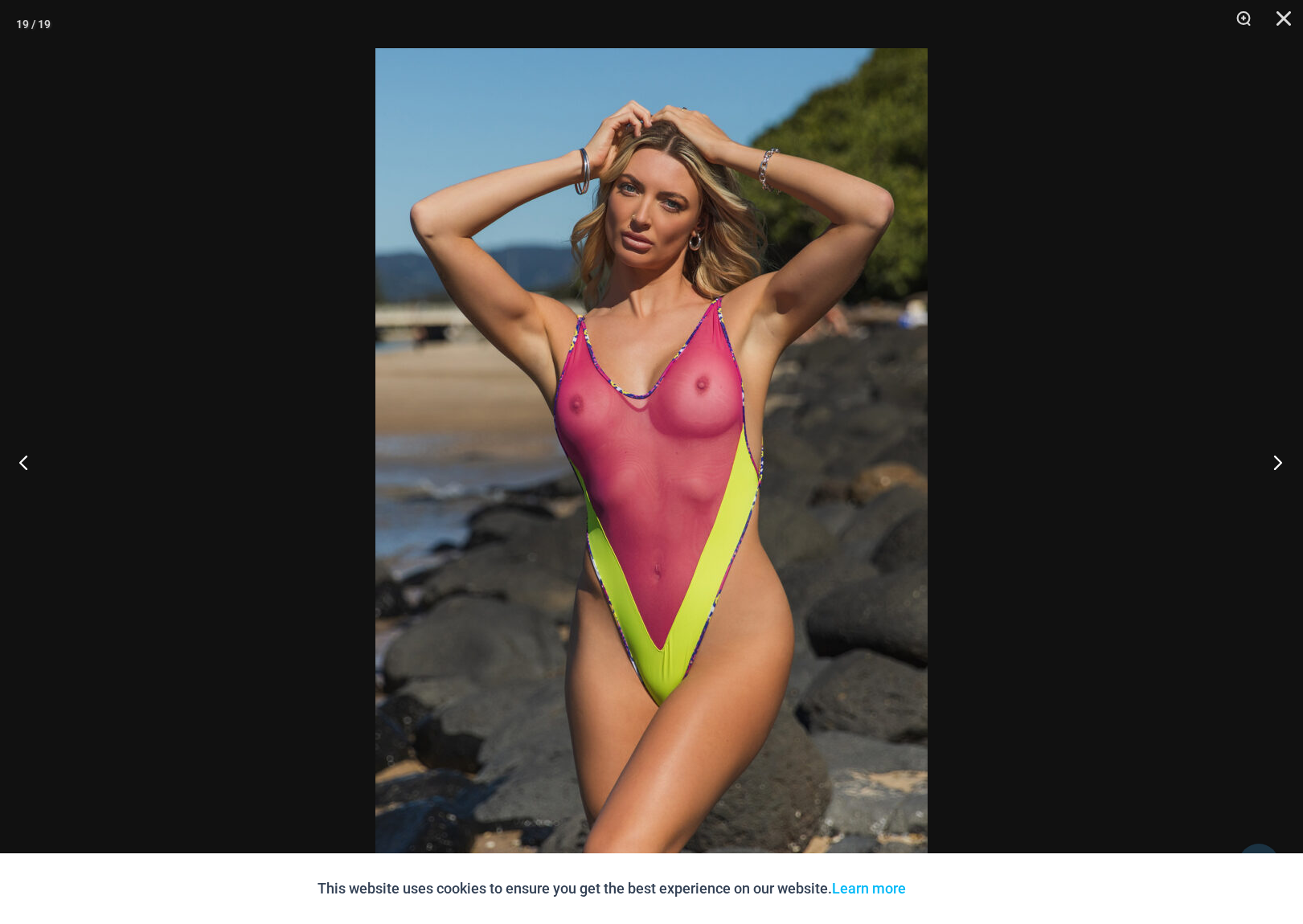
click at [1275, 472] on button "Next" at bounding box center [1273, 462] width 60 height 81
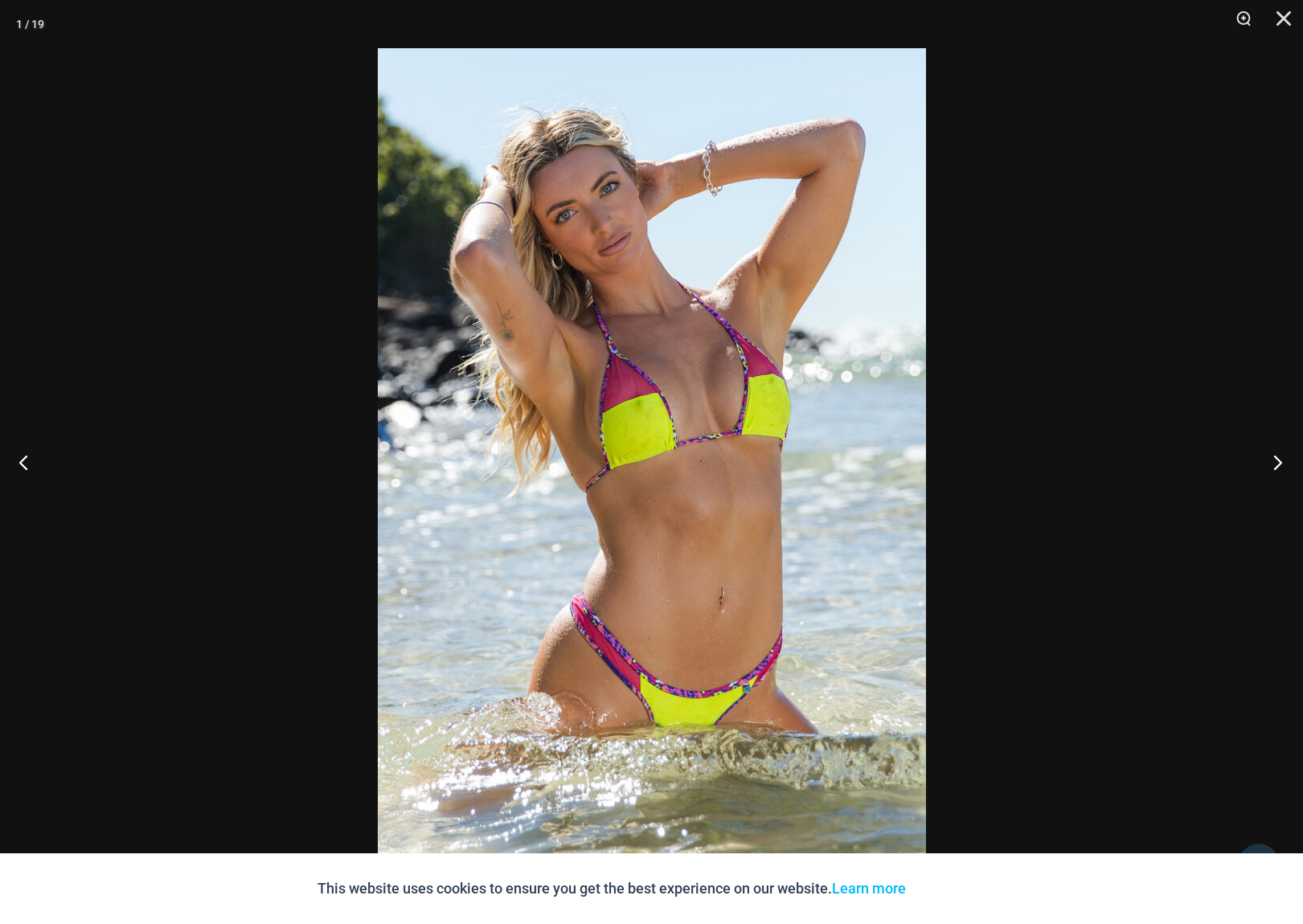
click at [1275, 472] on button "Next" at bounding box center [1273, 462] width 60 height 81
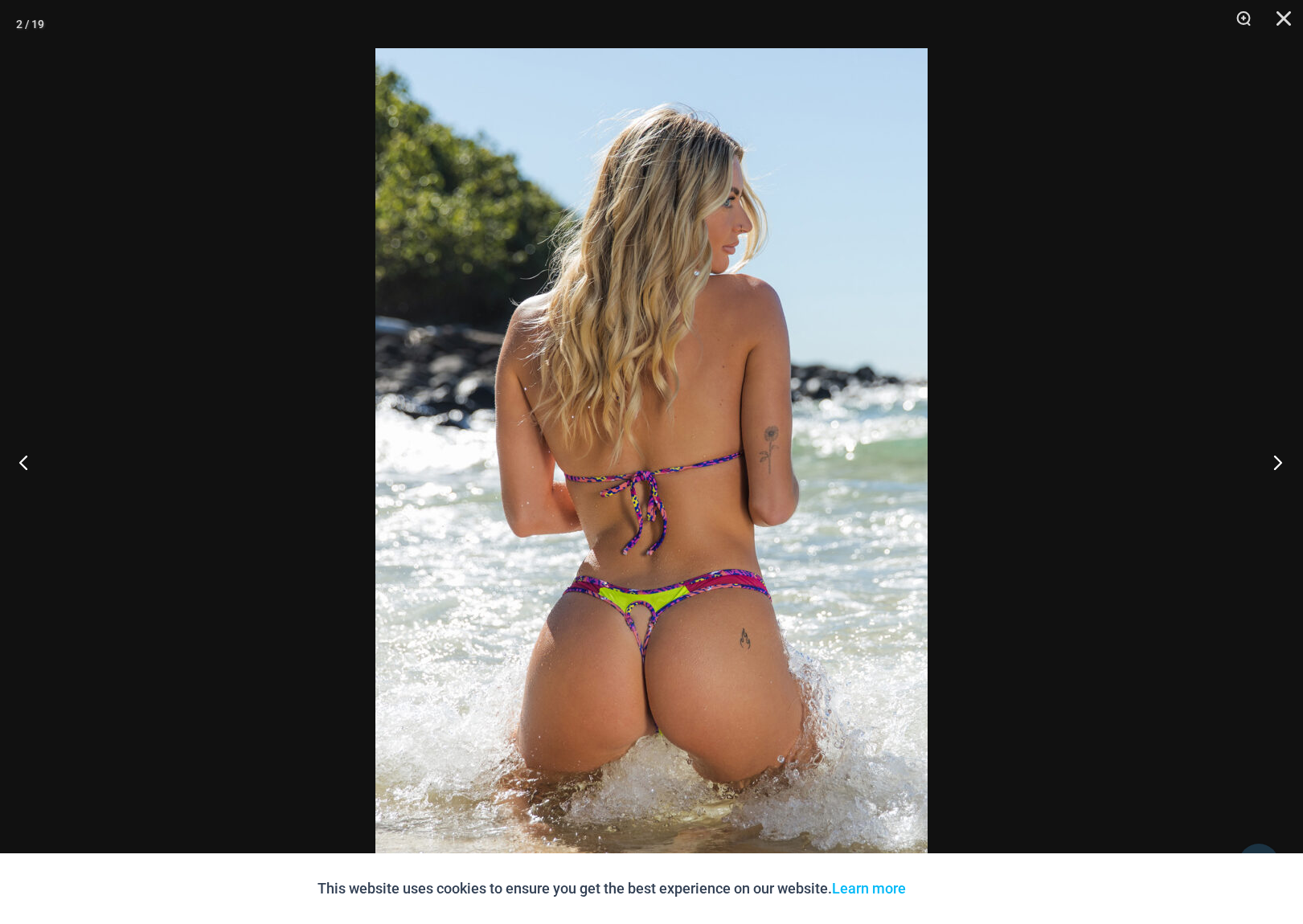
click at [1275, 472] on button "Next" at bounding box center [1273, 462] width 60 height 81
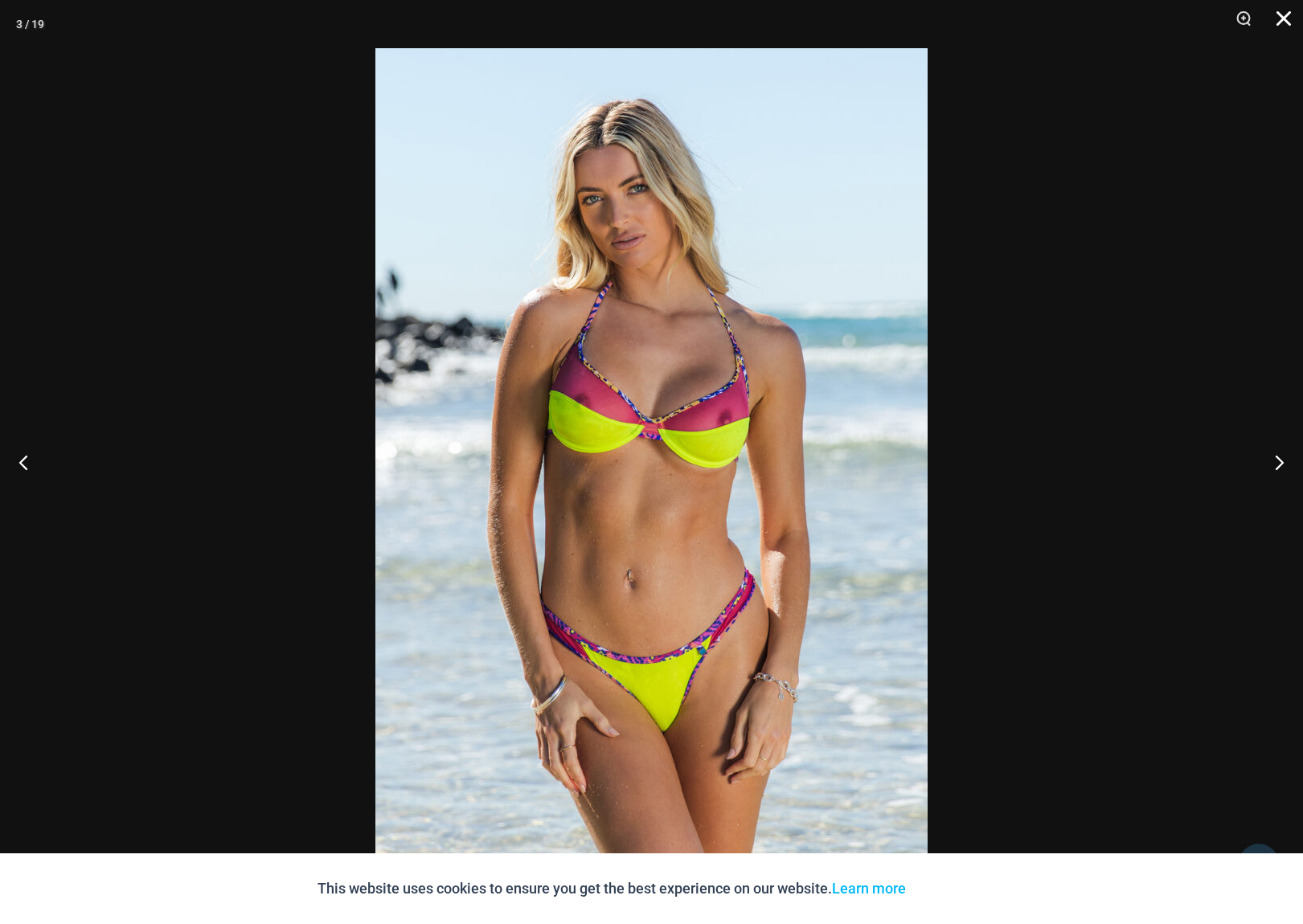
click at [1280, 15] on button "Close" at bounding box center [1277, 24] width 40 height 48
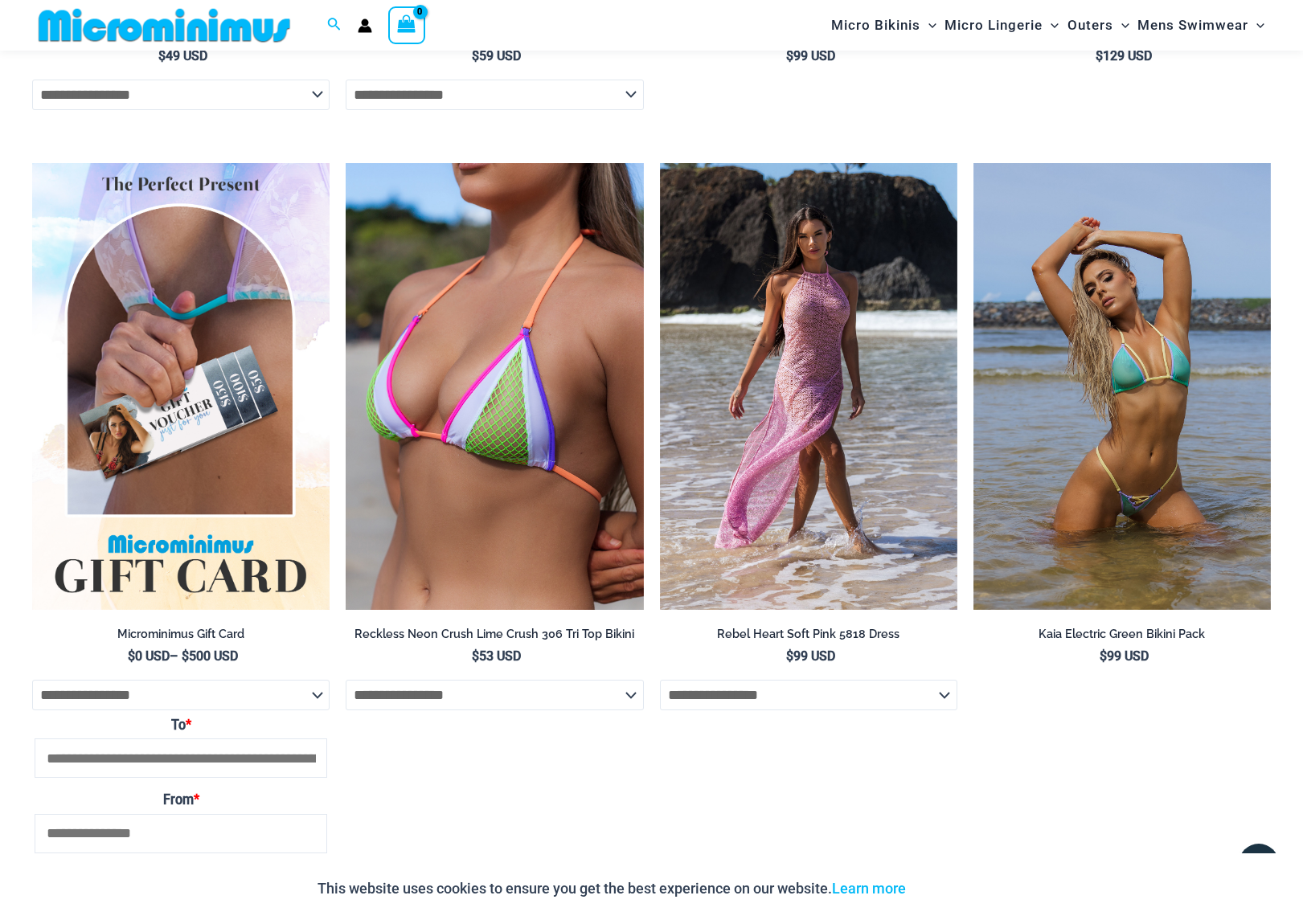
scroll to position [4162, 0]
